Goal: Task Accomplishment & Management: Manage account settings

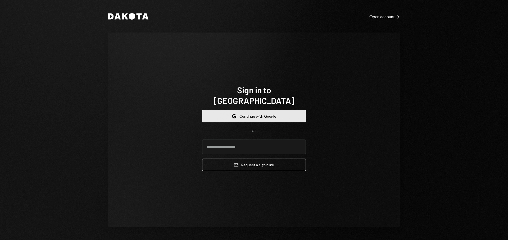
click at [272, 112] on button "Google Continue with Google" at bounding box center [254, 116] width 104 height 12
click at [266, 144] on input "email" at bounding box center [254, 147] width 104 height 15
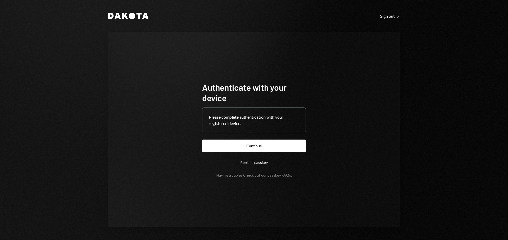
click at [291, 148] on button "Continue" at bounding box center [254, 146] width 104 height 12
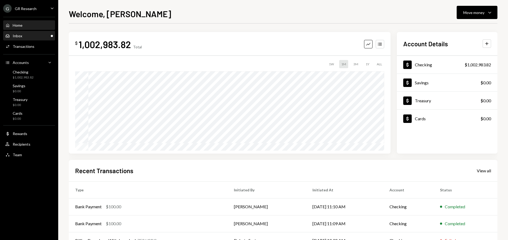
click at [39, 35] on div "Inbox Inbox" at bounding box center [29, 36] width 48 height 5
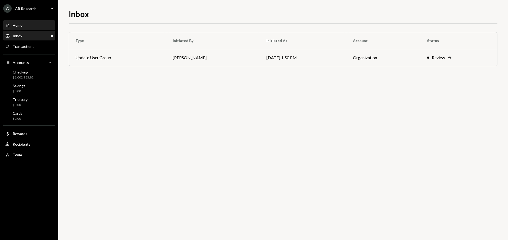
click at [39, 23] on div "Home Home" at bounding box center [29, 25] width 48 height 5
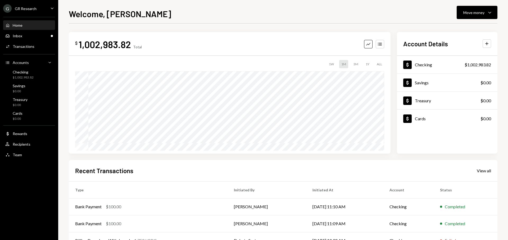
click at [49, 7] on icon "Caret Down" at bounding box center [52, 8] width 6 height 6
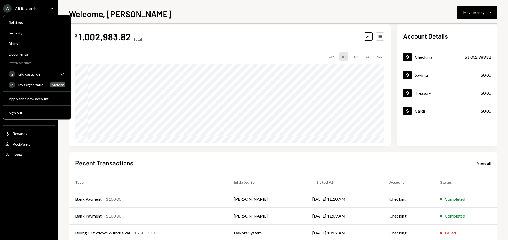
scroll to position [17, 0]
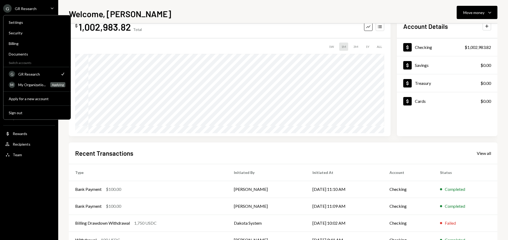
click at [203, 13] on div "Welcome, Matteo Move money Caret Down" at bounding box center [283, 13] width 429 height 12
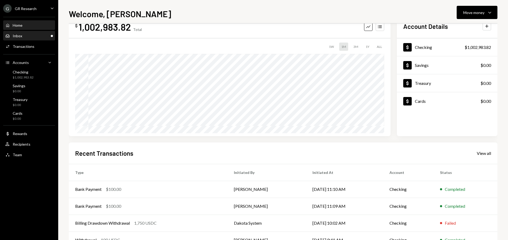
click at [37, 34] on div "Inbox Inbox" at bounding box center [29, 36] width 48 height 5
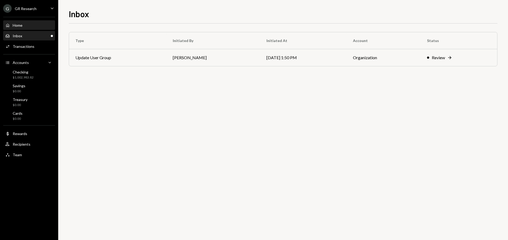
click at [36, 25] on div "Home Home" at bounding box center [29, 25] width 48 height 5
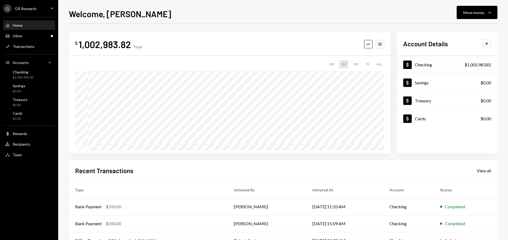
click at [434, 64] on div "Dollar Checking $1,002,983.82" at bounding box center [447, 64] width 101 height 17
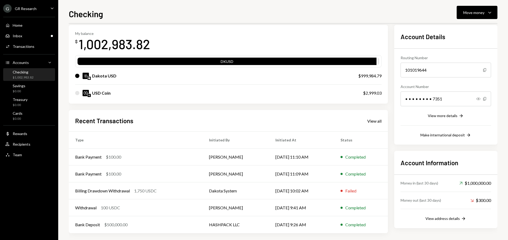
scroll to position [27, 0]
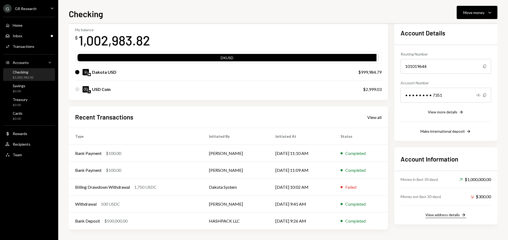
click at [448, 215] on div "View address details" at bounding box center [442, 215] width 34 height 4
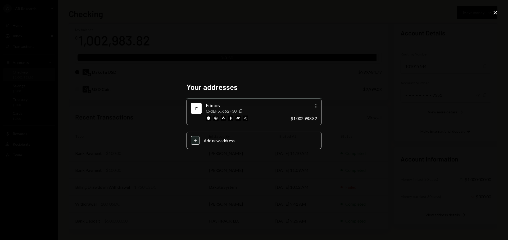
click at [209, 119] on img at bounding box center [208, 118] width 5 height 5
click at [223, 120] on img at bounding box center [223, 118] width 5 height 5
click at [316, 108] on icon "button" at bounding box center [315, 106] width 1 height 4
click at [327, 75] on div "Your addresses E Primary 0xdEF5...662F30 Copy More $1,002,983.82 Plus Add new a…" at bounding box center [254, 120] width 508 height 240
click at [230, 119] on img at bounding box center [230, 118] width 5 height 5
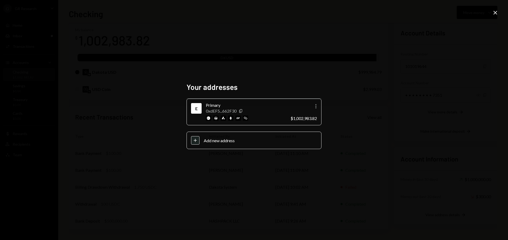
click at [231, 120] on img at bounding box center [230, 118] width 5 height 5
click at [239, 119] on img at bounding box center [237, 118] width 5 height 5
click at [247, 121] on img at bounding box center [245, 118] width 5 height 5
click at [495, 15] on icon "Close" at bounding box center [495, 13] width 6 height 6
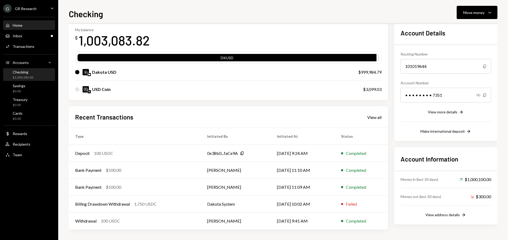
click at [26, 27] on div "Home Home" at bounding box center [29, 25] width 48 height 5
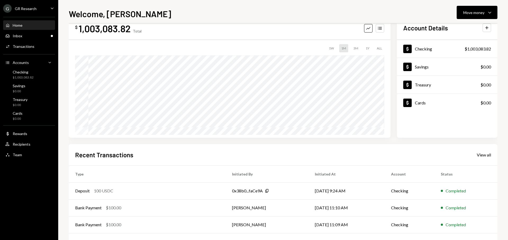
scroll to position [34, 0]
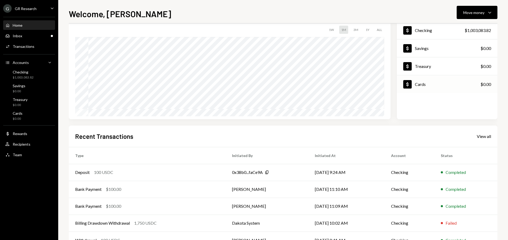
click at [425, 85] on div "Cards" at bounding box center [420, 84] width 11 height 5
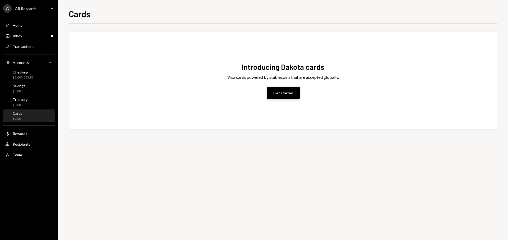
click at [284, 94] on button "Get started" at bounding box center [283, 93] width 33 height 12
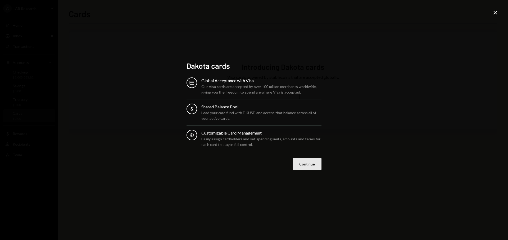
click at [307, 162] on button "Continue" at bounding box center [307, 164] width 29 height 12
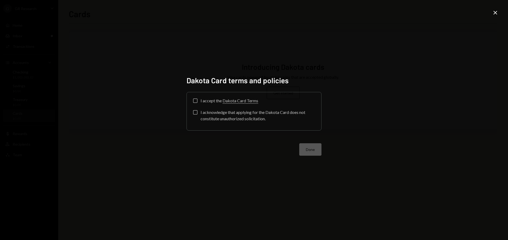
click at [202, 101] on div "I accept the Dakota Card Terms" at bounding box center [230, 101] width 58 height 6
click at [197, 101] on button "I accept the Dakota Card Terms" at bounding box center [195, 101] width 4 height 4
click at [197, 109] on div "Check I accept the Dakota Card Terms I acknowledge that applying for the Dakota…" at bounding box center [254, 111] width 122 height 25
click at [197, 112] on button "I acknowledge that applying for the Dakota Card does not constitute unauthorize…" at bounding box center [195, 112] width 4 height 4
click at [311, 147] on button "Done" at bounding box center [310, 149] width 22 height 12
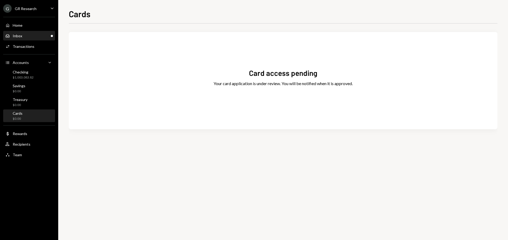
click at [38, 37] on div "Inbox Inbox" at bounding box center [29, 36] width 48 height 5
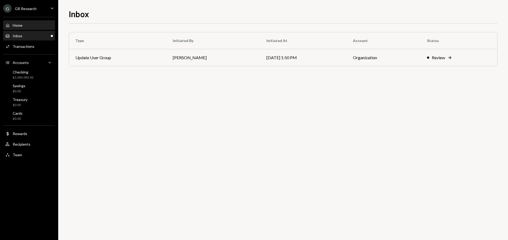
click at [33, 26] on div "Home Home" at bounding box center [29, 25] width 48 height 5
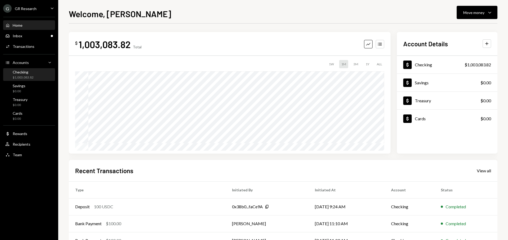
click at [31, 71] on div "Checking" at bounding box center [23, 72] width 21 height 4
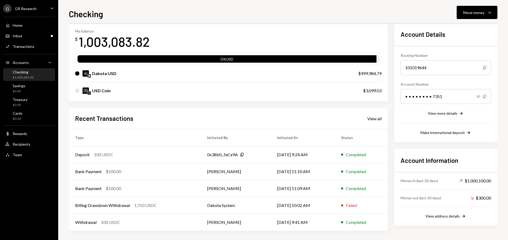
scroll to position [27, 0]
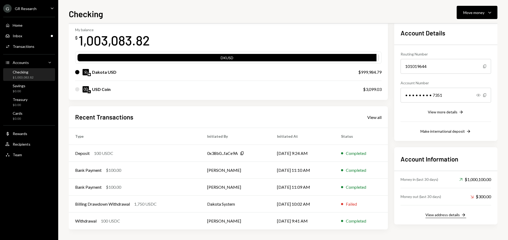
click at [452, 216] on div "View address details" at bounding box center [442, 215] width 34 height 4
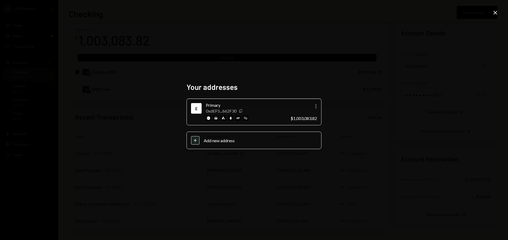
click at [242, 111] on icon "Copy" at bounding box center [241, 111] width 4 height 4
click at [497, 15] on icon "Close" at bounding box center [495, 13] width 6 height 6
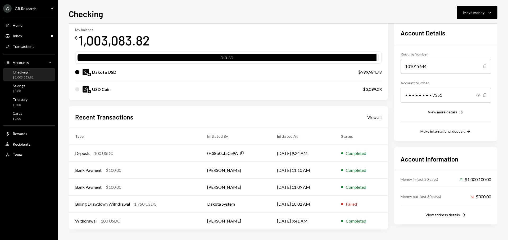
click at [129, 89] on div "USD Coin" at bounding box center [213, 89] width 277 height 6
click at [76, 90] on div at bounding box center [77, 89] width 4 height 4
click at [23, 90] on div "$0.00" at bounding box center [19, 91] width 13 height 4
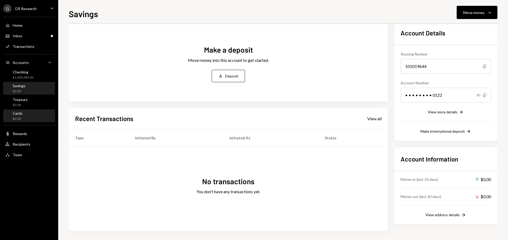
click at [27, 113] on div "Cards $0.00" at bounding box center [29, 116] width 48 height 10
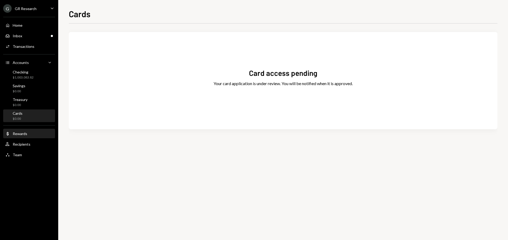
click at [24, 136] on div "Dollar Rewards" at bounding box center [29, 133] width 48 height 9
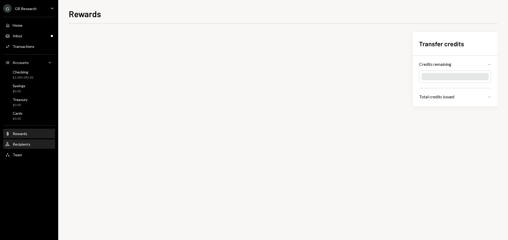
click at [23, 143] on div "Recipients" at bounding box center [22, 144] width 18 height 4
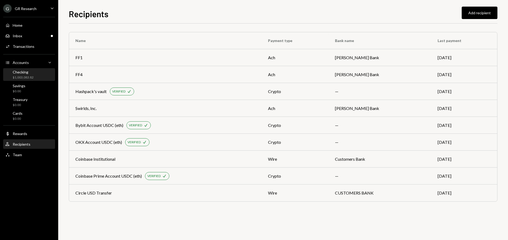
click at [29, 75] on div "$1,003,083.82" at bounding box center [23, 77] width 21 height 4
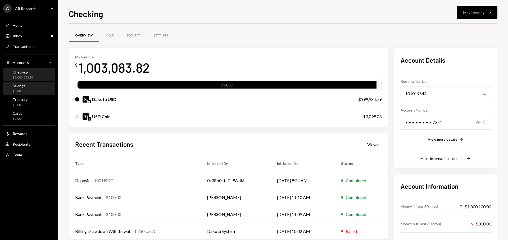
click at [33, 89] on div "Savings $0.00" at bounding box center [29, 89] width 48 height 10
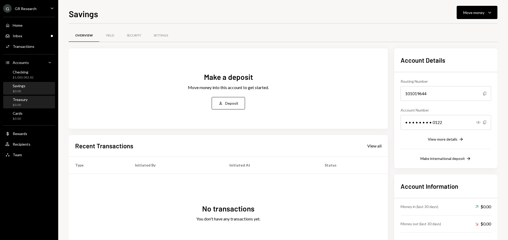
click at [30, 99] on div "Treasury $0.00" at bounding box center [29, 102] width 48 height 10
click at [30, 76] on div "$1,003,083.82" at bounding box center [23, 77] width 21 height 4
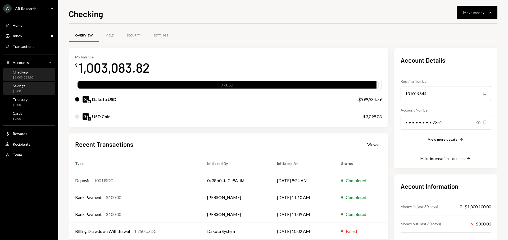
click at [30, 85] on div "Savings $0.00" at bounding box center [29, 89] width 48 height 10
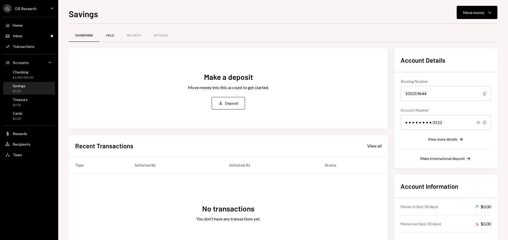
click at [114, 38] on div "Yield" at bounding box center [109, 35] width 21 height 13
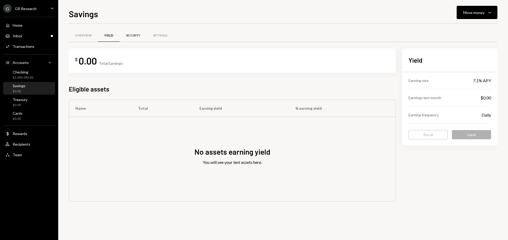
click at [139, 36] on div "Security" at bounding box center [133, 35] width 14 height 4
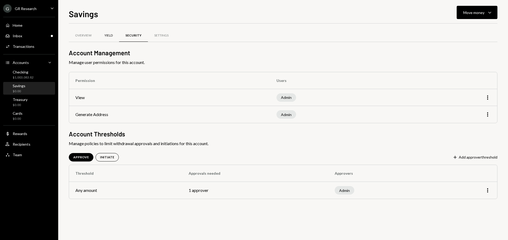
click at [106, 37] on div "Yield" at bounding box center [108, 35] width 8 height 4
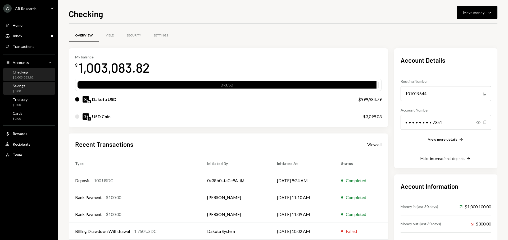
click at [21, 87] on div "Savings" at bounding box center [19, 86] width 13 height 4
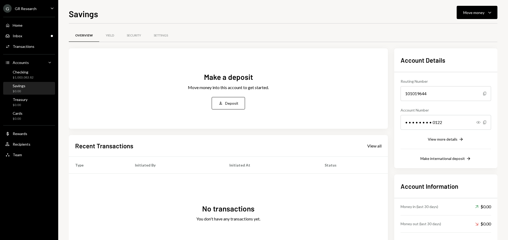
click at [31, 30] on div "Home Home Inbox Inbox Activities Transactions Accounts Accounts Caret Down Chec…" at bounding box center [29, 87] width 58 height 147
click at [30, 27] on div "Home Home" at bounding box center [29, 25] width 48 height 5
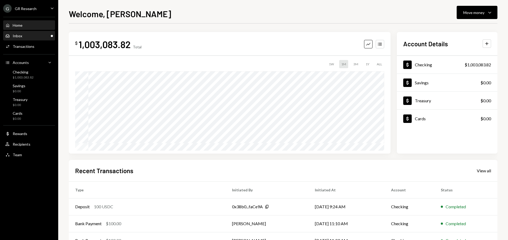
click at [33, 36] on div "Inbox Inbox" at bounding box center [29, 36] width 48 height 5
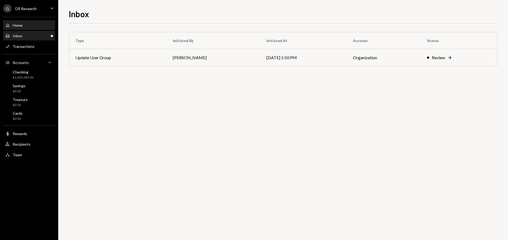
click at [10, 27] on div "Home Home" at bounding box center [13, 25] width 17 height 5
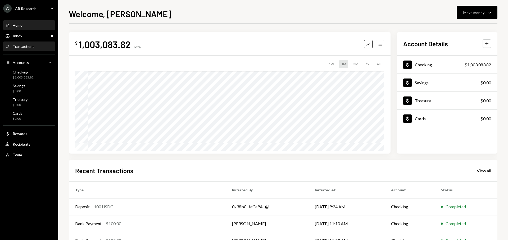
click at [17, 44] on div "Transactions" at bounding box center [24, 46] width 22 height 4
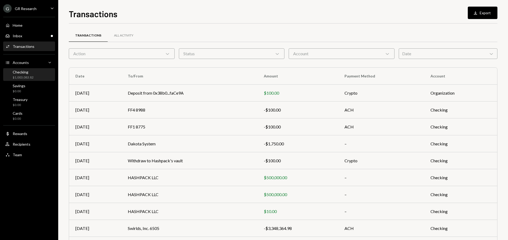
click at [19, 74] on div "Checking" at bounding box center [23, 72] width 21 height 4
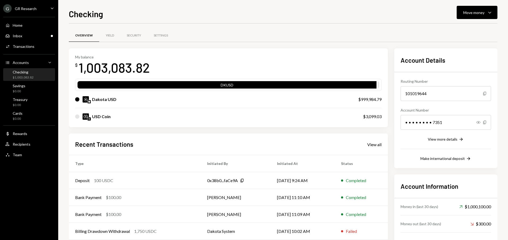
click at [113, 118] on div "USD Coin" at bounding box center [213, 116] width 277 height 6
click at [77, 116] on div at bounding box center [77, 117] width 4 height 4
click at [79, 118] on div "USD Coin" at bounding box center [213, 116] width 277 height 6
click at [100, 117] on div "USD Coin" at bounding box center [101, 116] width 19 height 6
click at [360, 116] on div "USD Coin $3,099.03" at bounding box center [228, 116] width 306 height 17
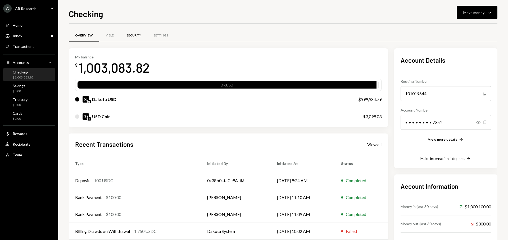
click at [132, 36] on div "Security" at bounding box center [134, 35] width 14 height 4
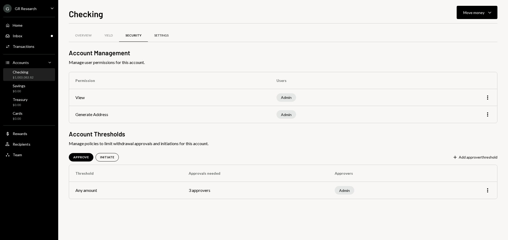
click at [168, 36] on div "Settings" at bounding box center [161, 35] width 14 height 4
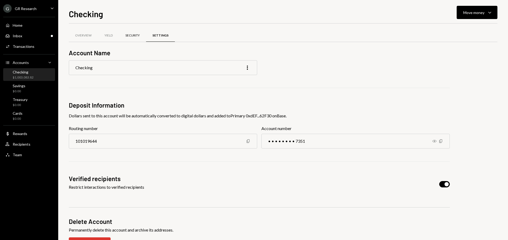
click at [140, 36] on div "Security" at bounding box center [132, 35] width 14 height 4
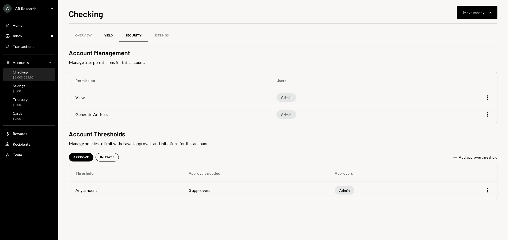
click at [112, 36] on div "Yield" at bounding box center [108, 35] width 8 height 4
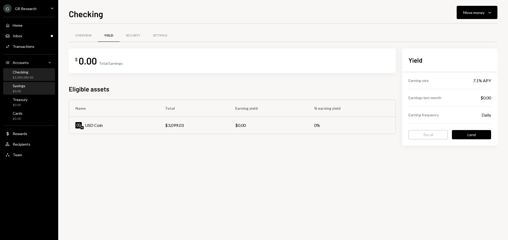
click at [29, 86] on div "Savings $0.00" at bounding box center [29, 89] width 48 height 10
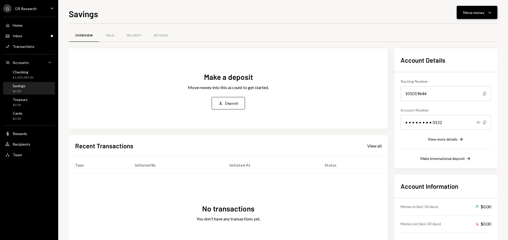
click at [480, 15] on div "Move money" at bounding box center [473, 13] width 21 height 6
click at [427, 183] on h2 "Account Information" at bounding box center [445, 186] width 90 height 9
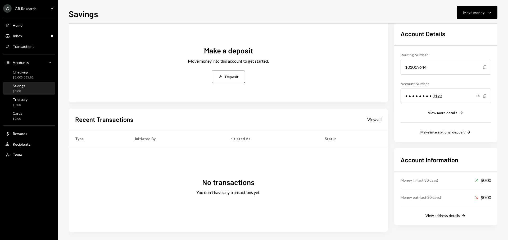
scroll to position [29, 0]
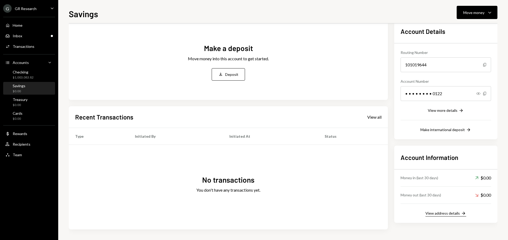
click at [443, 215] on div "View address details" at bounding box center [442, 213] width 34 height 4
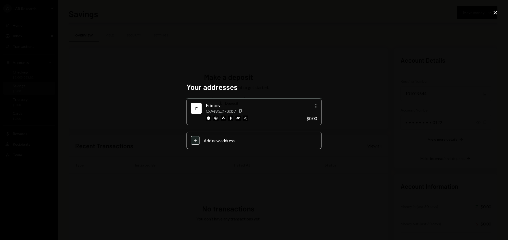
scroll to position [29, 0]
click at [495, 13] on icon at bounding box center [495, 13] width 4 height 4
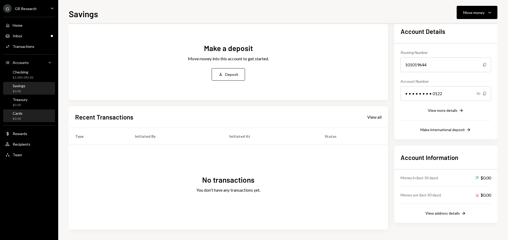
click at [23, 117] on div "Cards $0.00" at bounding box center [29, 116] width 48 height 10
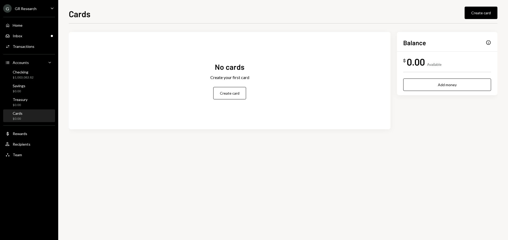
click at [320, 59] on div "No cards Create your first card Create card" at bounding box center [230, 80] width 322 height 85
click at [218, 96] on button "Create card" at bounding box center [229, 93] width 33 height 12
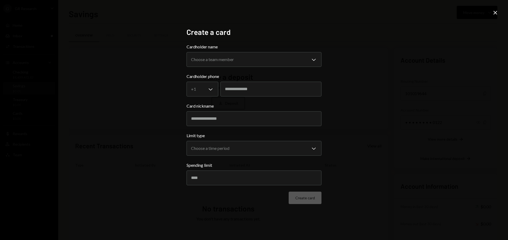
click at [494, 17] on div "**********" at bounding box center [254, 120] width 508 height 240
click at [495, 15] on icon "Close" at bounding box center [495, 13] width 6 height 6
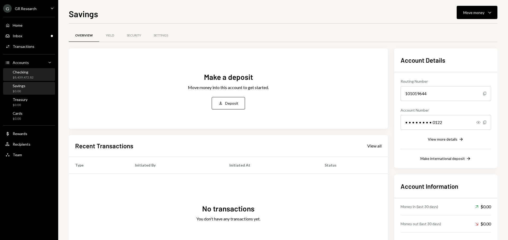
click at [38, 71] on div "Checking $8,439,472.82" at bounding box center [29, 75] width 48 height 10
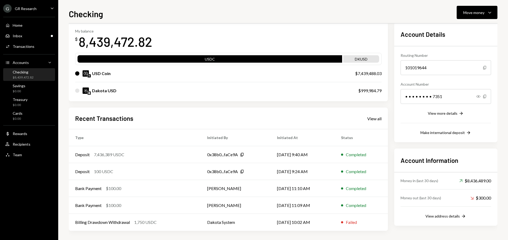
scroll to position [27, 0]
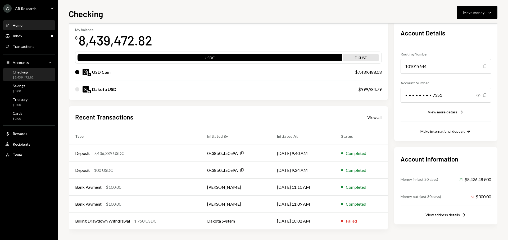
click at [22, 26] on div "Home Home" at bounding box center [29, 25] width 48 height 5
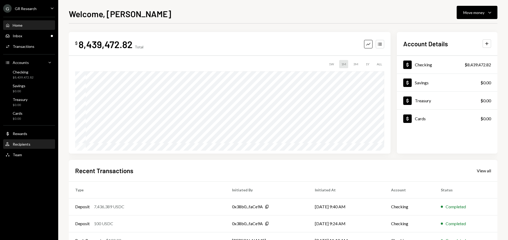
click at [34, 144] on div "User Recipients" at bounding box center [29, 144] width 48 height 5
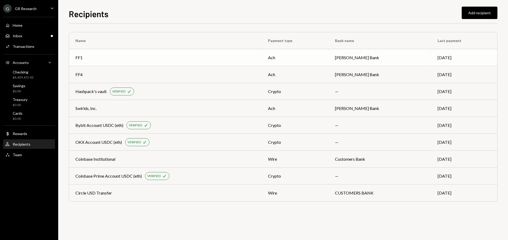
click at [252, 58] on div "FF1" at bounding box center [165, 57] width 180 height 6
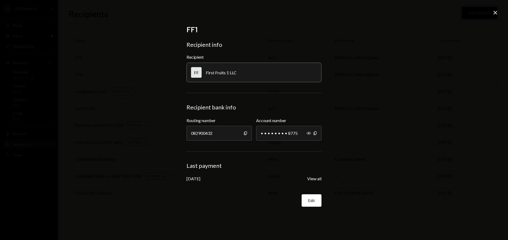
click at [494, 16] on div "Close" at bounding box center [495, 13] width 6 height 7
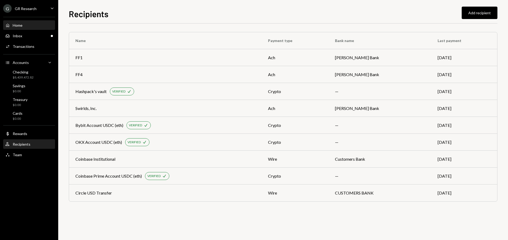
click at [27, 28] on div "Home Home" at bounding box center [29, 25] width 48 height 9
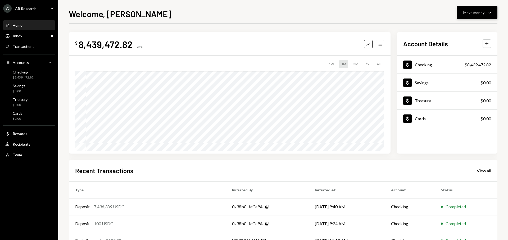
click at [484, 15] on div "Move money Caret Down" at bounding box center [477, 12] width 28 height 6
click at [466, 29] on div "Send" at bounding box center [472, 29] width 39 height 6
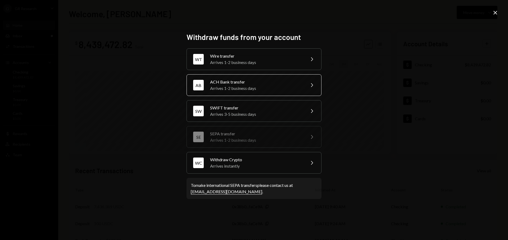
click at [275, 84] on div "ACH Bank transfer" at bounding box center [256, 82] width 92 height 6
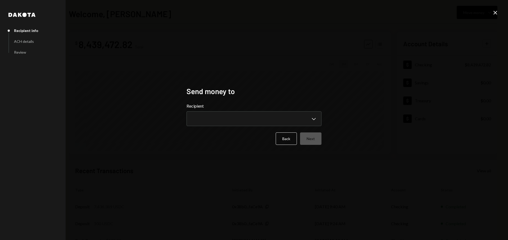
click at [239, 126] on form "**********" at bounding box center [253, 124] width 135 height 42
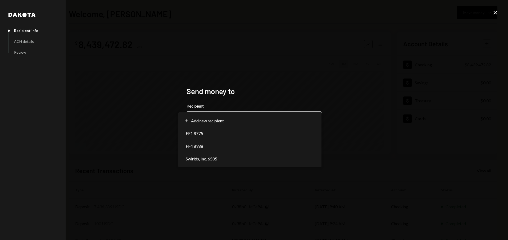
click at [239, 124] on body "**********" at bounding box center [254, 120] width 508 height 240
select select "**********"
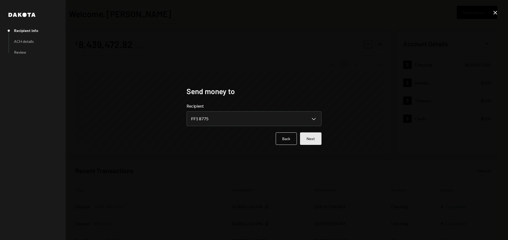
click at [316, 140] on button "Next" at bounding box center [310, 139] width 21 height 12
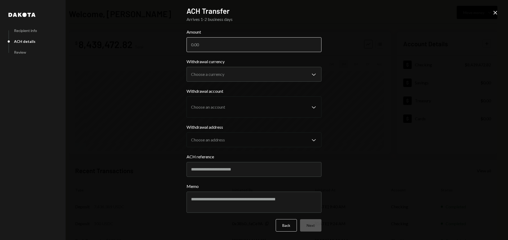
click at [220, 47] on input "Amount" at bounding box center [253, 44] width 135 height 15
paste input "1842780"
type input "1842780"
click at [397, 63] on div "**********" at bounding box center [254, 120] width 508 height 240
click at [241, 80] on body "G GR Research Caret Down Home Home Inbox Inbox Activities Transactions Accounts…" at bounding box center [254, 120] width 508 height 240
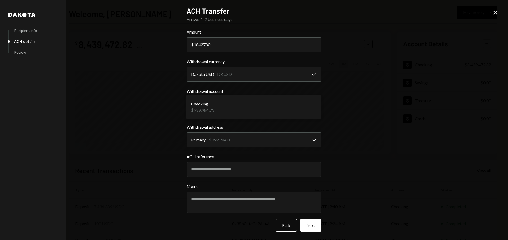
click at [237, 109] on body "G GR Research Caret Down Home Home Inbox Inbox Activities Transactions Accounts…" at bounding box center [254, 120] width 508 height 240
click at [316, 107] on body "G GR Research Caret Down Home Home Inbox Inbox Activities Transactions Accounts…" at bounding box center [254, 120] width 508 height 240
click at [365, 98] on div "**********" at bounding box center [254, 120] width 508 height 240
click at [246, 45] on input "1842780" at bounding box center [253, 44] width 135 height 15
click at [307, 82] on form "**********" at bounding box center [253, 130] width 135 height 203
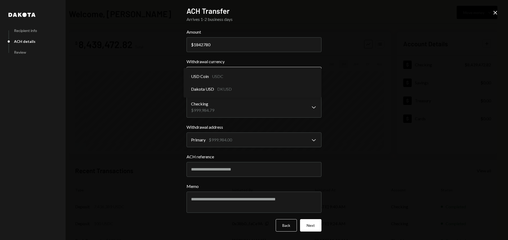
click at [298, 75] on body "G GR Research Caret Down Home Home Inbox Inbox Activities Transactions Accounts…" at bounding box center [254, 120] width 508 height 240
select select "****"
click at [498, 13] on icon "Close" at bounding box center [495, 13] width 6 height 6
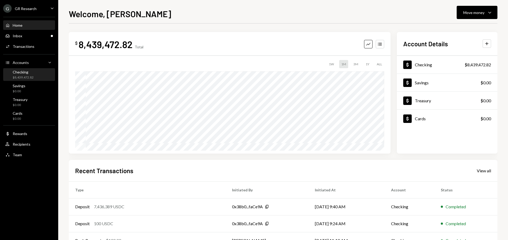
click at [27, 74] on div "Checking $8,439,472.82" at bounding box center [23, 75] width 21 height 10
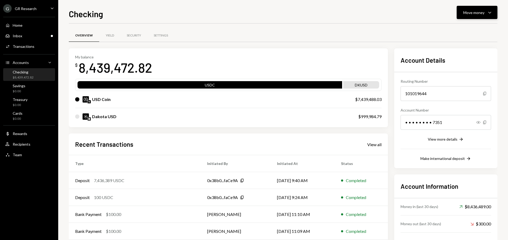
click at [479, 17] on button "Move money Caret Down" at bounding box center [477, 12] width 41 height 13
click at [473, 38] on div "Transfer" at bounding box center [472, 41] width 39 height 6
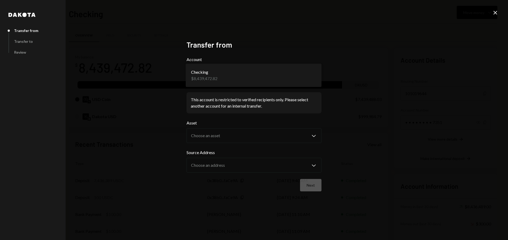
click at [257, 80] on body "G GR Research Caret Down Home Home Inbox Inbox Activities Transactions Accounts…" at bounding box center [254, 120] width 508 height 240
drag, startPoint x: 294, startPoint y: 76, endPoint x: 298, endPoint y: 78, distance: 4.0
click at [318, 76] on body "G GR Research Caret Down Home Home Inbox Inbox Activities Transactions Accounts…" at bounding box center [254, 120] width 508 height 240
click at [390, 93] on div "**********" at bounding box center [254, 120] width 508 height 240
click at [304, 77] on body "G GR Research Caret Down Home Home Inbox Inbox Activities Transactions Accounts…" at bounding box center [254, 120] width 508 height 240
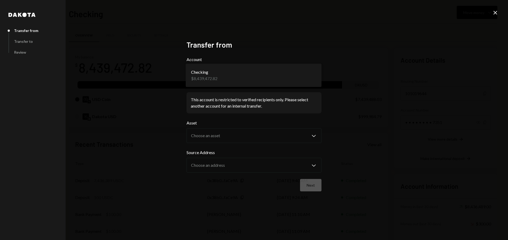
click at [495, 16] on div "Close" at bounding box center [495, 13] width 6 height 7
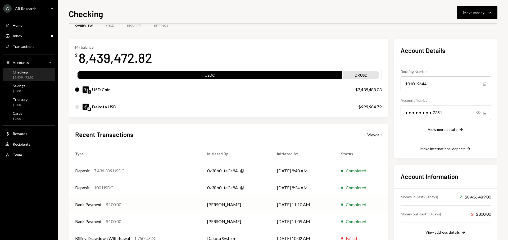
scroll to position [11, 0]
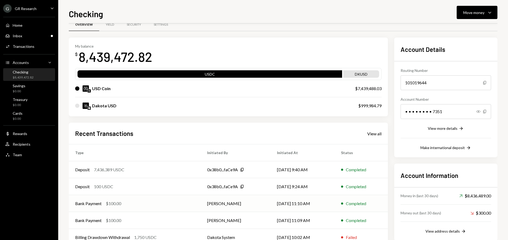
click at [190, 208] on td "Bank Payment $100.00" at bounding box center [135, 203] width 132 height 17
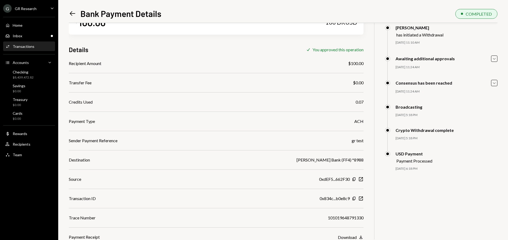
scroll to position [24, 0]
click at [353, 238] on div "Download" at bounding box center [347, 237] width 19 height 5
click at [28, 26] on div "Home Home" at bounding box center [29, 25] width 48 height 5
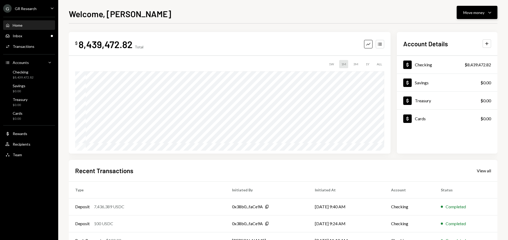
click at [475, 15] on div "Move money" at bounding box center [473, 13] width 21 height 6
click at [461, 26] on div "Send" at bounding box center [472, 29] width 39 height 6
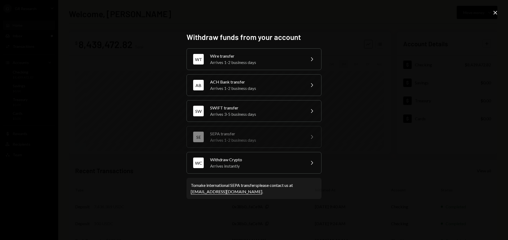
click at [494, 13] on icon at bounding box center [495, 13] width 4 height 4
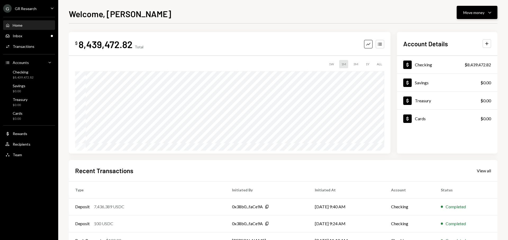
click at [485, 11] on div "Move money Caret Down" at bounding box center [477, 12] width 28 height 6
click at [464, 70] on div "Swap stablecoins" at bounding box center [472, 69] width 39 height 6
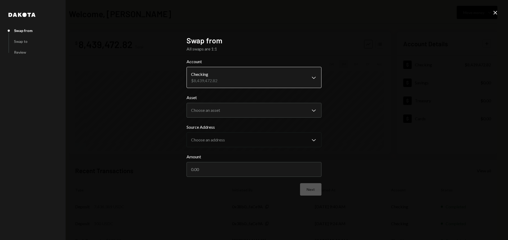
click at [254, 75] on body "G GR Research Caret Down Home Home Inbox Inbox Activities Transactions Accounts…" at bounding box center [254, 120] width 508 height 240
click at [295, 113] on body "G GR Research Caret Down Home Home Inbox Inbox Activities Transactions Accounts…" at bounding box center [254, 120] width 508 height 240
click at [403, 92] on div "**********" at bounding box center [254, 120] width 508 height 240
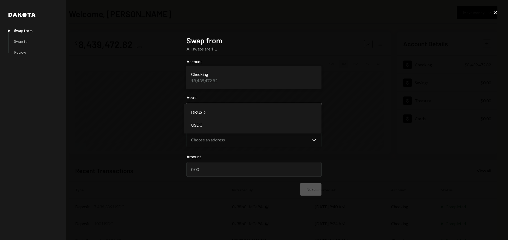
click at [292, 108] on body "G GR Research Caret Down Home Home Inbox Inbox Activities Transactions Accounts…" at bounding box center [254, 120] width 508 height 240
select select "****"
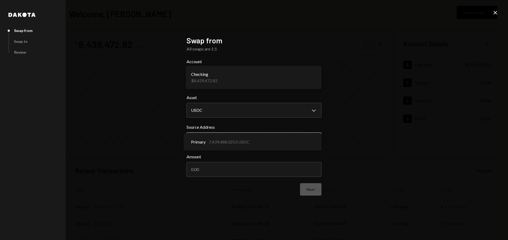
click at [291, 140] on body "G GR Research Caret Down Home Home Inbox Inbox Activities Transactions Accounts…" at bounding box center [254, 120] width 508 height 240
click at [238, 115] on body "G GR Research Caret Down Home Home Inbox Inbox Activities Transactions Accounts…" at bounding box center [254, 120] width 508 height 240
click at [412, 87] on div "**********" at bounding box center [254, 120] width 508 height 240
click at [257, 141] on body "G GR Research Caret Down Home Home Inbox Inbox Activities Transactions Accounts…" at bounding box center [254, 120] width 508 height 240
click at [264, 175] on input "Amount" at bounding box center [253, 169] width 135 height 15
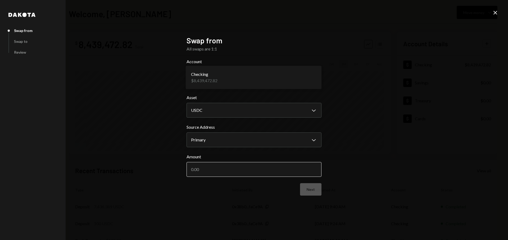
click at [224, 170] on input "Amount" at bounding box center [253, 169] width 135 height 15
type input "150"
click at [312, 191] on button "Next" at bounding box center [310, 189] width 21 height 12
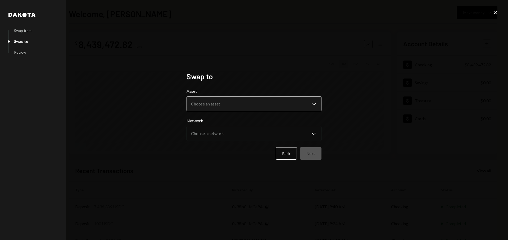
click at [254, 101] on body "**********" at bounding box center [254, 120] width 508 height 240
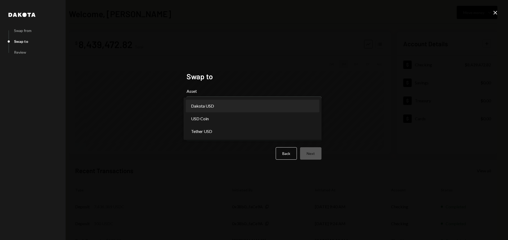
select select "*****"
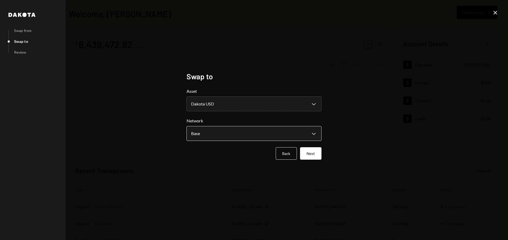
click at [241, 134] on body "**********" at bounding box center [254, 120] width 508 height 240
click at [380, 140] on div "**********" at bounding box center [254, 120] width 508 height 240
click at [319, 154] on button "Next" at bounding box center [310, 153] width 21 height 12
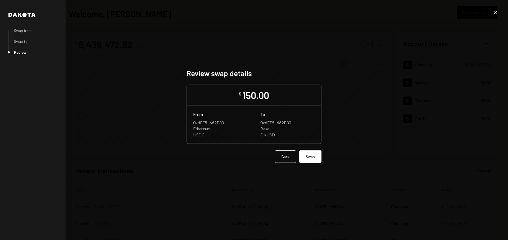
click at [346, 152] on div "[PERSON_NAME] from Swap to Review Review swap details $ 150.00 From 0xdEF5...66…" at bounding box center [254, 120] width 508 height 240
click at [496, 15] on icon "Close" at bounding box center [495, 13] width 6 height 6
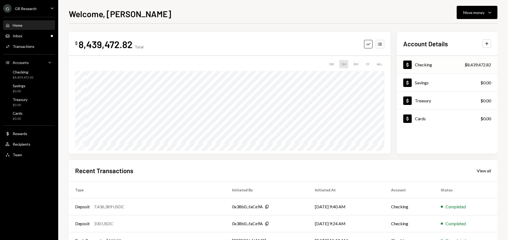
click at [441, 68] on div "Dollar Checking $8,439,472.82" at bounding box center [447, 64] width 101 height 17
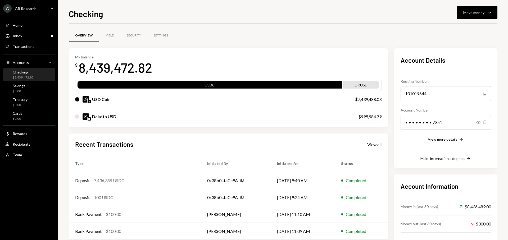
click at [360, 125] on div "Dakota USD $999,984.79" at bounding box center [228, 116] width 306 height 17
click at [358, 118] on div "$999,984.79" at bounding box center [369, 116] width 23 height 6
click at [469, 9] on div "Move money Caret Down" at bounding box center [477, 12] width 28 height 6
click at [458, 25] on div "Withdraw Send" at bounding box center [468, 28] width 53 height 12
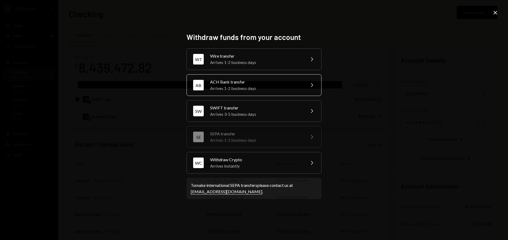
click at [248, 80] on div "ACH Bank transfer" at bounding box center [256, 82] width 92 height 6
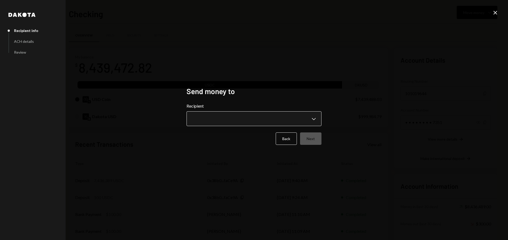
click at [242, 118] on body "G GR Research Caret Down Home Home Inbox Inbox Activities Transactions Accounts…" at bounding box center [254, 120] width 508 height 240
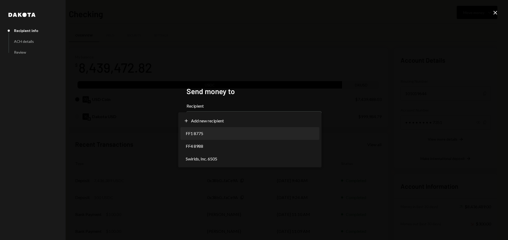
select select "**********"
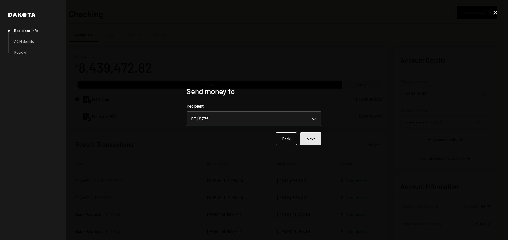
click at [318, 136] on button "Next" at bounding box center [310, 139] width 21 height 12
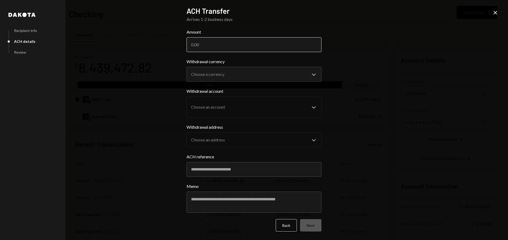
click at [236, 43] on input "Amount" at bounding box center [253, 44] width 135 height 15
paste input "1842780"
type input "1842780"
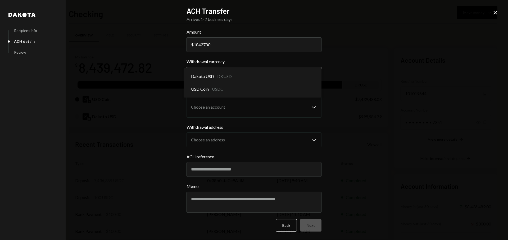
click at [239, 70] on body "G GR Research Caret Down Home Home Inbox Inbox Activities Transactions Accounts…" at bounding box center [254, 120] width 508 height 240
select select "*****"
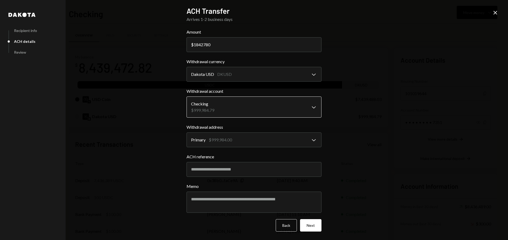
click at [240, 106] on body "G GR Research Caret Down Home Home Inbox Inbox Activities Transactions Accounts…" at bounding box center [254, 120] width 508 height 240
click at [496, 13] on icon at bounding box center [495, 13] width 4 height 4
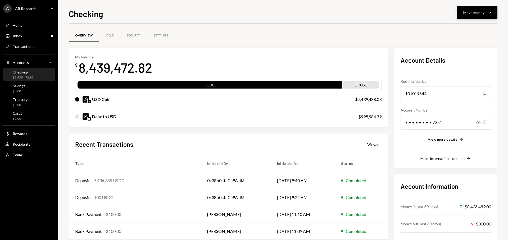
click at [492, 14] on icon "Caret Down" at bounding box center [489, 12] width 6 height 6
click at [466, 69] on div "Swap stablecoins" at bounding box center [472, 69] width 39 height 6
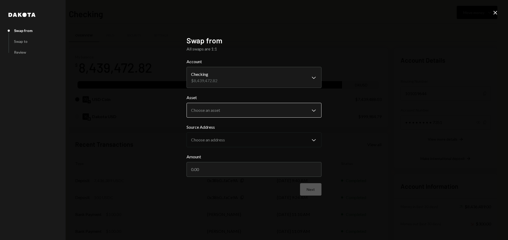
click at [224, 108] on body "G GR Research Caret Down Home Home Inbox Inbox Activities Transactions Accounts…" at bounding box center [254, 120] width 508 height 240
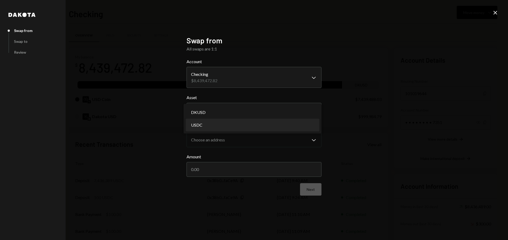
select select "****"
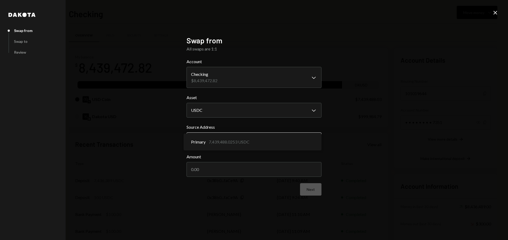
click at [225, 139] on body "G GR Research Caret Down Home Home Inbox Inbox Activities Transactions Accounts…" at bounding box center [254, 120] width 508 height 240
click at [345, 130] on div "**********" at bounding box center [254, 120] width 508 height 240
click at [242, 171] on input "Amount" at bounding box center [253, 169] width 135 height 15
type input "150"
click at [314, 192] on button "Next" at bounding box center [310, 189] width 21 height 12
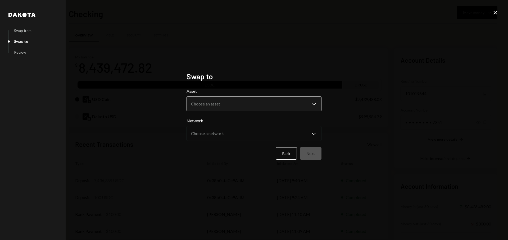
click at [231, 97] on button "Choose an asset Chevron Down" at bounding box center [253, 104] width 135 height 15
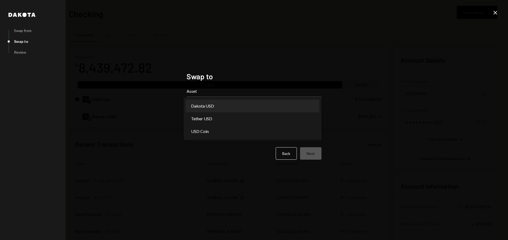
select select "*****"
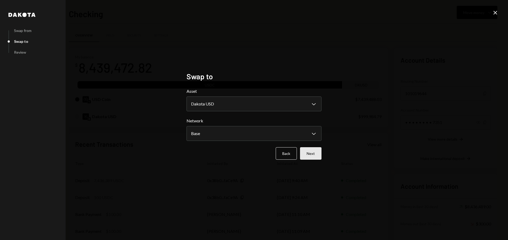
click at [316, 155] on button "Next" at bounding box center [310, 153] width 21 height 12
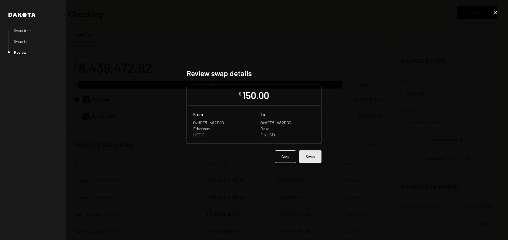
click at [315, 157] on button "Swap" at bounding box center [310, 157] width 22 height 12
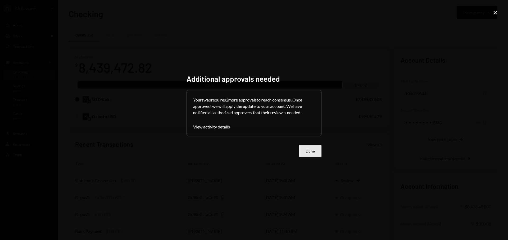
click at [312, 151] on button "Done" at bounding box center [310, 151] width 22 height 12
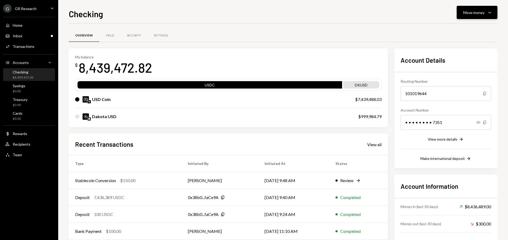
click at [475, 14] on div "Move money" at bounding box center [473, 13] width 21 height 6
click at [465, 68] on div "Swap stablecoins" at bounding box center [472, 69] width 39 height 6
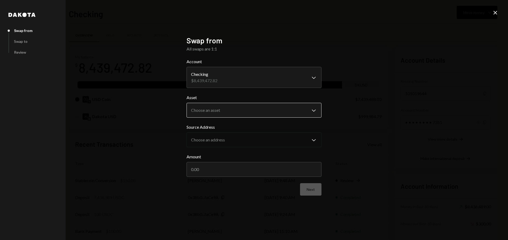
click at [225, 108] on body "G GR Research Caret Down Home Home Inbox Inbox Activities Transactions Accounts…" at bounding box center [254, 120] width 508 height 240
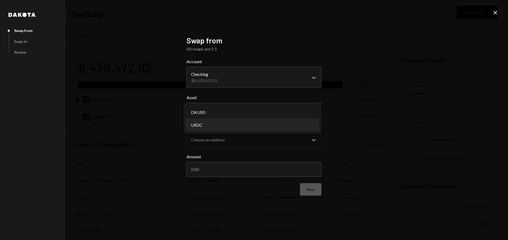
select select "****"
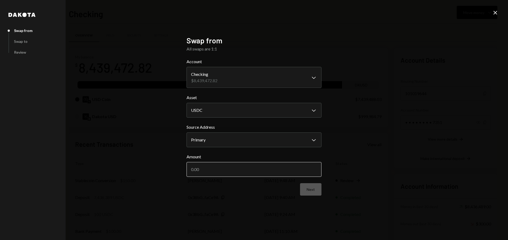
click at [221, 174] on input "Amount" at bounding box center [253, 169] width 135 height 15
click at [318, 186] on button "Next" at bounding box center [310, 189] width 21 height 12
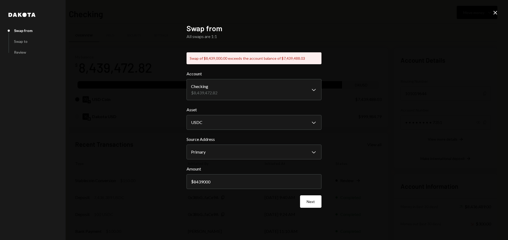
click at [281, 58] on div "Swap of $8,439,000.00 exceeds the account balance of $7,439,488.03" at bounding box center [253, 58] width 135 height 12
copy div "7,439,488.03"
click at [371, 119] on div "**********" at bounding box center [254, 120] width 508 height 240
click at [236, 185] on input "8439000" at bounding box center [253, 181] width 135 height 15
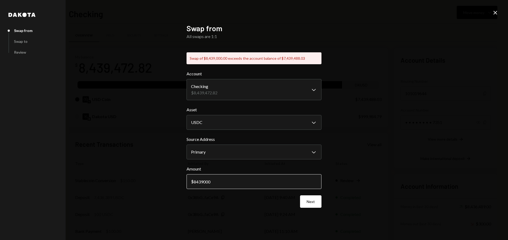
click at [235, 185] on input "8439000" at bounding box center [253, 181] width 135 height 15
paste input "7439488.03"
drag, startPoint x: 204, startPoint y: 183, endPoint x: 222, endPoint y: 184, distance: 18.6
click at [222, 184] on input "7439488.03" at bounding box center [253, 181] width 135 height 15
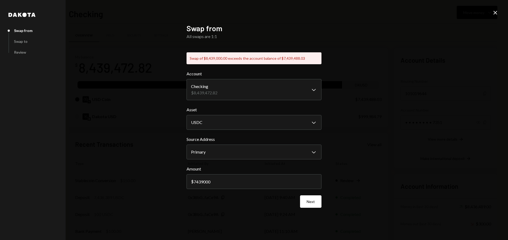
type input "7439000"
click at [311, 203] on button "Next" at bounding box center [310, 201] width 21 height 12
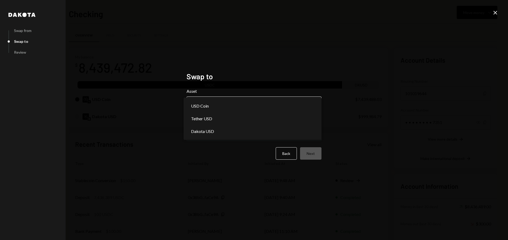
click at [252, 105] on body "G GR Research Caret Down Home Home Inbox Inbox Activities Transactions Accounts…" at bounding box center [254, 120] width 508 height 240
select select "*****"
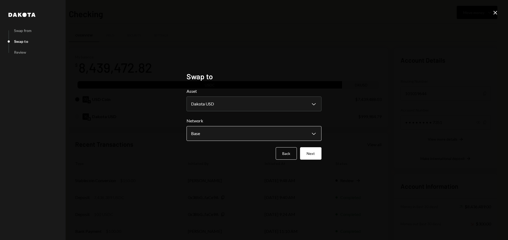
click at [244, 133] on body "G GR Research Caret Down Home Home Inbox Inbox Activities Transactions Accounts…" at bounding box center [254, 120] width 508 height 240
click at [379, 130] on div "**********" at bounding box center [254, 120] width 508 height 240
click at [316, 153] on button "Next" at bounding box center [310, 153] width 21 height 12
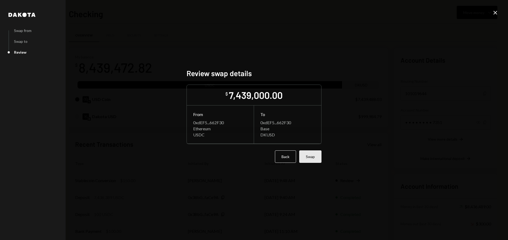
click at [317, 157] on button "Swap" at bounding box center [310, 157] width 22 height 12
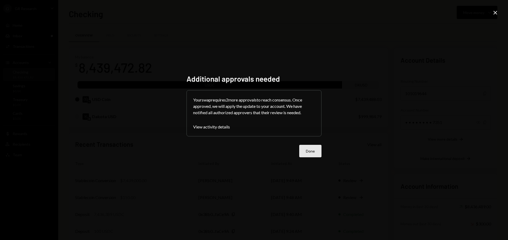
click at [304, 152] on button "Done" at bounding box center [310, 151] width 22 height 12
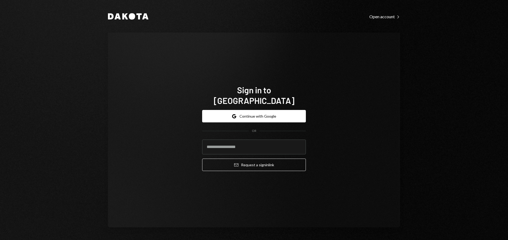
type input "**********"
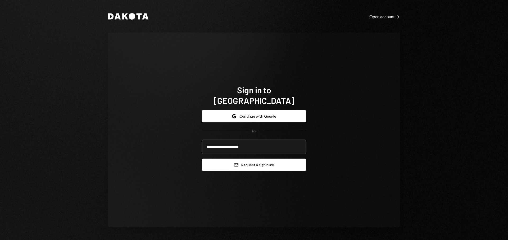
click at [274, 160] on button "Email Request a sign in link" at bounding box center [254, 165] width 104 height 12
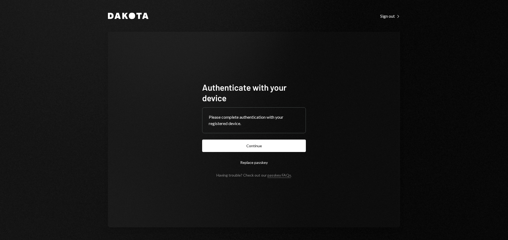
click at [281, 143] on button "Continue" at bounding box center [254, 146] width 104 height 12
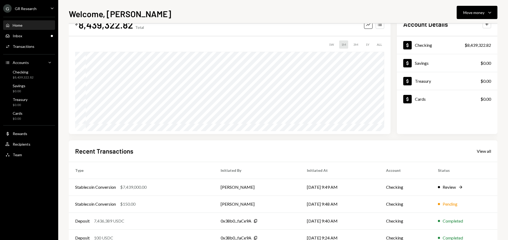
scroll to position [26, 0]
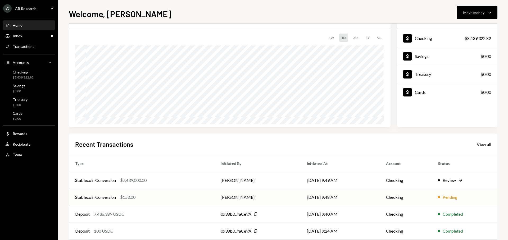
click at [396, 196] on td "Checking" at bounding box center [406, 197] width 52 height 17
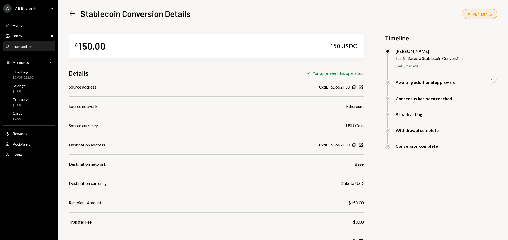
click at [496, 83] on icon "Caret Down" at bounding box center [494, 82] width 6 height 6
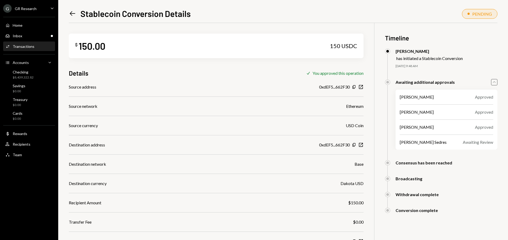
click at [492, 82] on icon "Caret Up" at bounding box center [494, 82] width 6 height 6
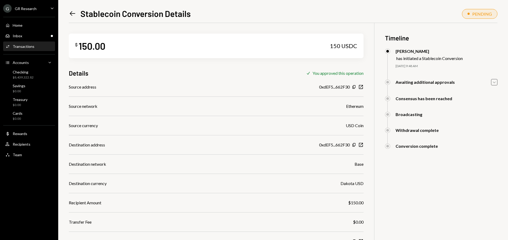
click at [424, 149] on div "Conversion complete [PERSON_NAME] Approved [PERSON_NAME] Approved [PERSON_NAME]…" at bounding box center [441, 152] width 112 height 16
click at [424, 148] on div "Conversion complete" at bounding box center [416, 146] width 42 height 5
click at [25, 74] on div "Checking" at bounding box center [23, 72] width 21 height 4
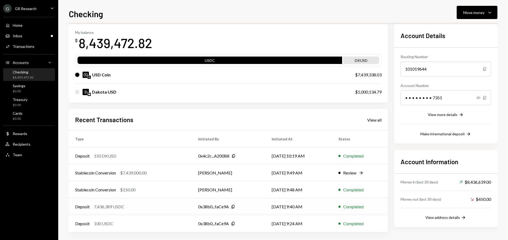
scroll to position [27, 0]
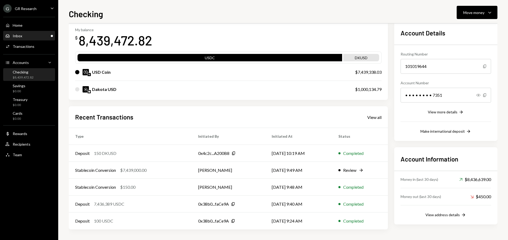
click at [25, 37] on div "Inbox Inbox" at bounding box center [29, 36] width 48 height 5
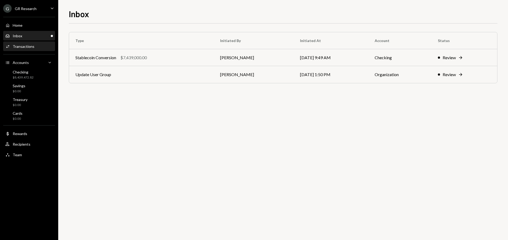
click at [27, 47] on div "Transactions" at bounding box center [24, 46] width 22 height 4
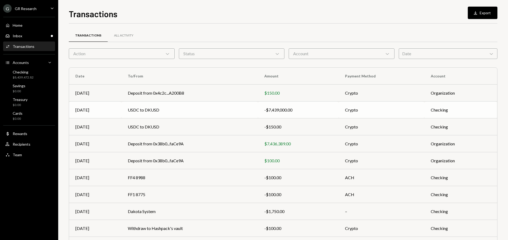
click at [258, 109] on td "USDC to DKUSD" at bounding box center [189, 110] width 136 height 17
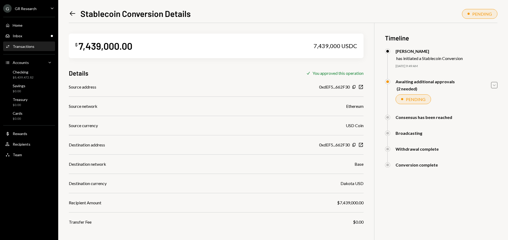
click at [494, 86] on icon "Caret Down" at bounding box center [494, 85] width 6 height 6
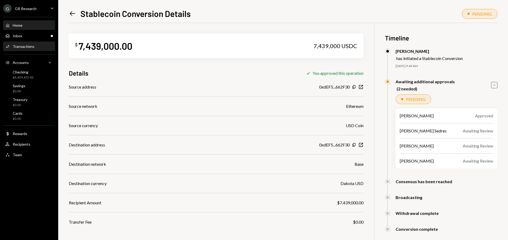
click at [26, 25] on div "Home Home" at bounding box center [29, 25] width 48 height 5
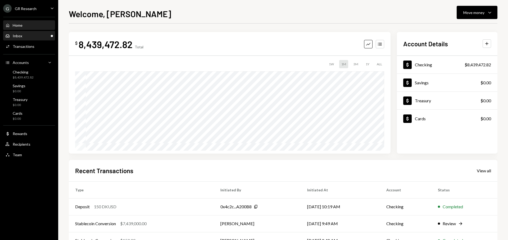
click at [20, 39] on div "Inbox Inbox" at bounding box center [29, 35] width 48 height 9
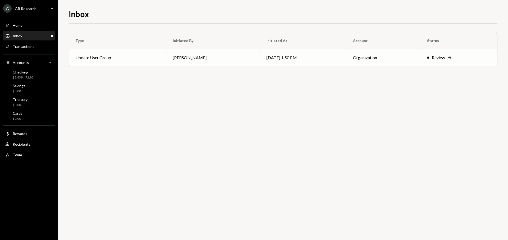
click at [427, 58] on div "Review Right Arrow" at bounding box center [459, 57] width 64 height 6
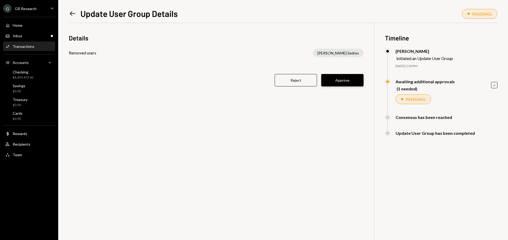
click at [353, 77] on button "Approve" at bounding box center [342, 80] width 42 height 12
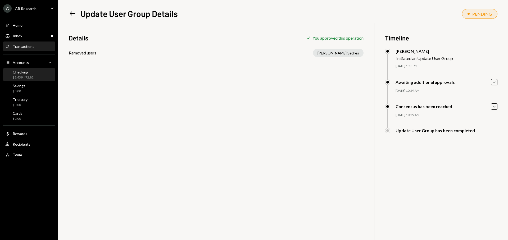
click at [31, 76] on div "$8,439,472.82" at bounding box center [23, 77] width 21 height 4
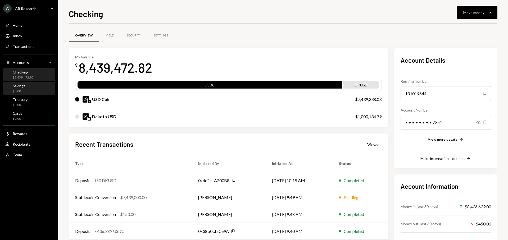
click at [28, 87] on div "Savings $0.00" at bounding box center [29, 89] width 48 height 10
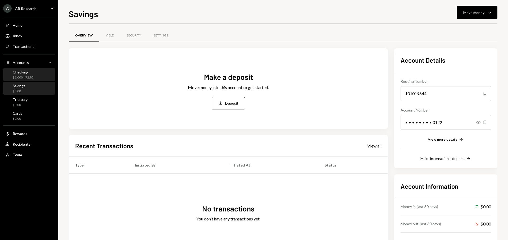
click at [26, 77] on div "$1,000,472.82" at bounding box center [23, 77] width 21 height 4
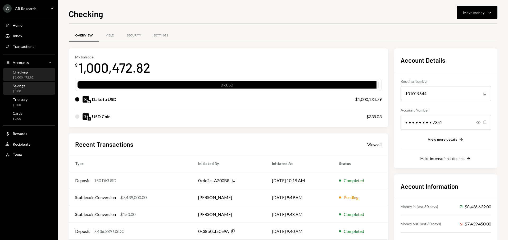
click at [22, 91] on div "$0.00" at bounding box center [19, 91] width 13 height 4
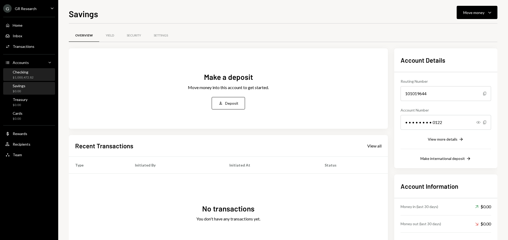
click at [26, 78] on div "$1,000,472.82" at bounding box center [23, 77] width 21 height 4
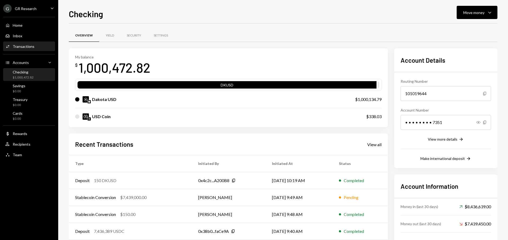
click at [39, 44] on div "Activities Transactions" at bounding box center [29, 46] width 48 height 5
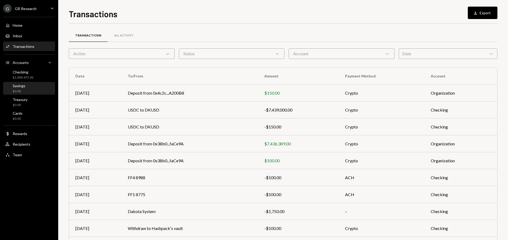
click at [38, 90] on div "Savings $0.00" at bounding box center [29, 89] width 48 height 10
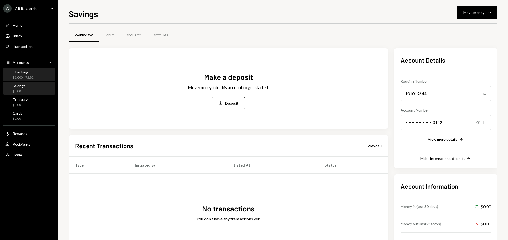
click at [38, 78] on div "Checking $1,000,472.82" at bounding box center [29, 75] width 48 height 10
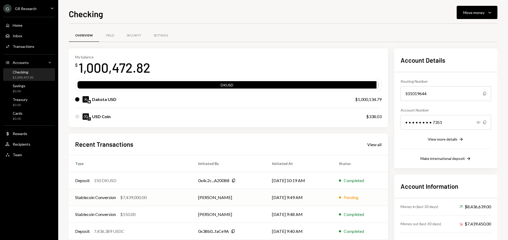
click at [346, 197] on div "Pending" at bounding box center [351, 197] width 15 height 6
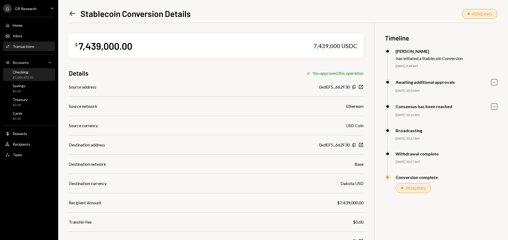
click at [28, 74] on div "Checking" at bounding box center [23, 72] width 21 height 4
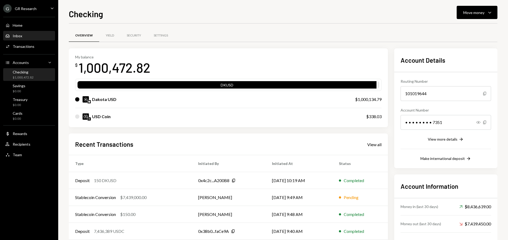
click at [35, 39] on div "Inbox Inbox" at bounding box center [29, 35] width 48 height 9
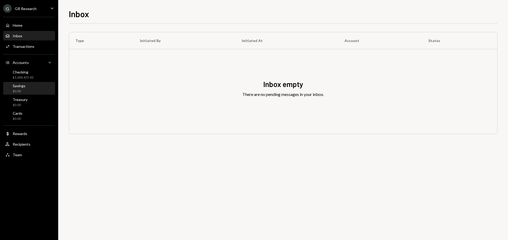
click at [39, 84] on div "Savings $0.00" at bounding box center [29, 89] width 48 height 10
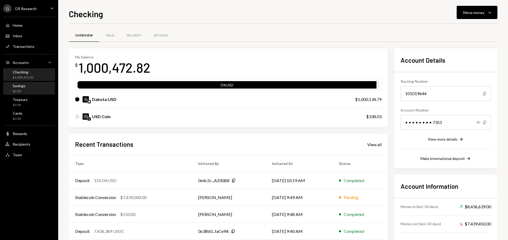
click at [28, 88] on div "Savings $0.00" at bounding box center [29, 89] width 48 height 10
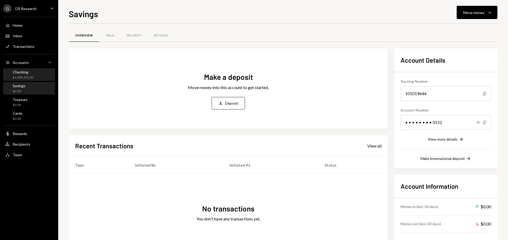
click at [29, 76] on div "$1,000,472.82" at bounding box center [23, 77] width 21 height 4
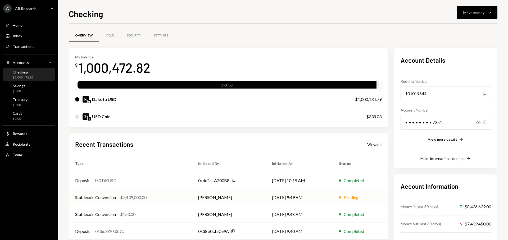
click at [366, 197] on div "Pending" at bounding box center [360, 197] width 43 height 6
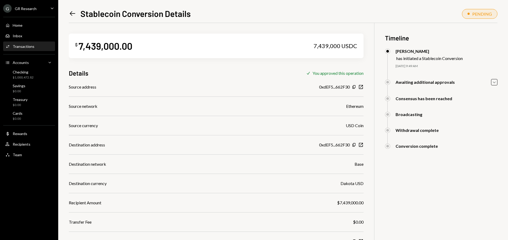
click at [417, 142] on div "Withdrawal complete [PERSON_NAME] Approved [PERSON_NAME] Approved [PERSON_NAME]…" at bounding box center [441, 136] width 112 height 16
click at [494, 82] on icon "Caret Down" at bounding box center [494, 82] width 6 height 6
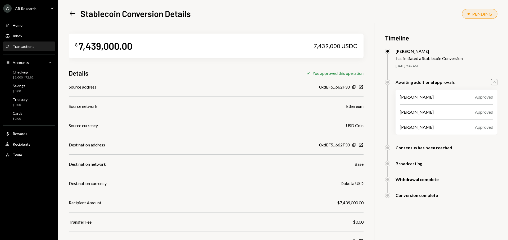
click at [494, 82] on icon "button" at bounding box center [494, 82] width 3 height 2
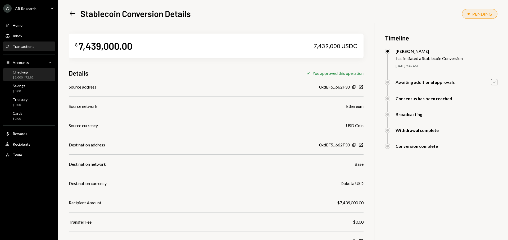
click at [35, 73] on div "Checking $1,000,472.82" at bounding box center [29, 75] width 48 height 10
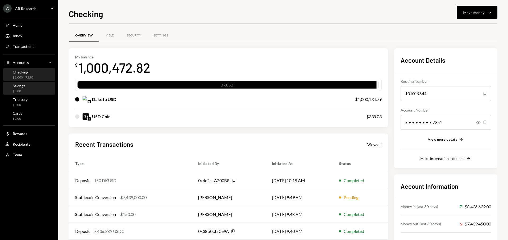
click at [35, 88] on div "Savings $0.00" at bounding box center [29, 89] width 48 height 10
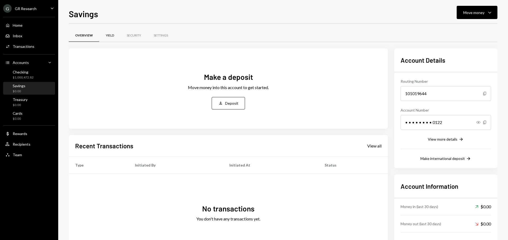
click at [113, 37] on div "Yield" at bounding box center [110, 35] width 8 height 4
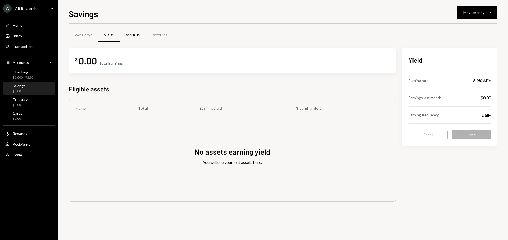
click at [142, 36] on div "Security" at bounding box center [133, 35] width 27 height 13
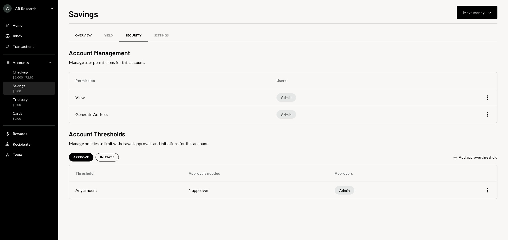
click at [89, 35] on div "Overview" at bounding box center [83, 35] width 16 height 4
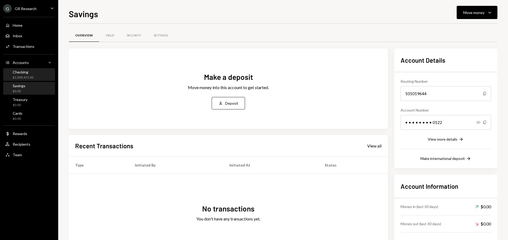
click at [39, 75] on div "Checking $1,000,472.82" at bounding box center [29, 75] width 48 height 10
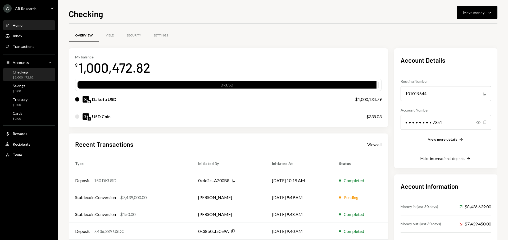
click at [34, 26] on div "Home Home" at bounding box center [29, 25] width 48 height 5
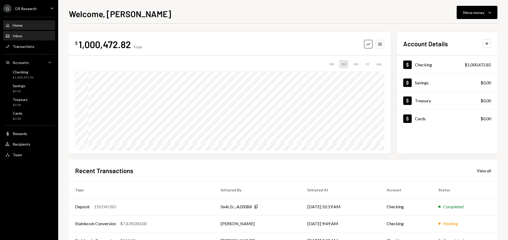
click at [27, 37] on div "Inbox Inbox" at bounding box center [29, 36] width 48 height 5
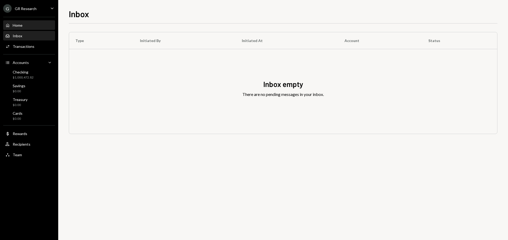
click at [23, 23] on div "Home Home" at bounding box center [29, 25] width 48 height 5
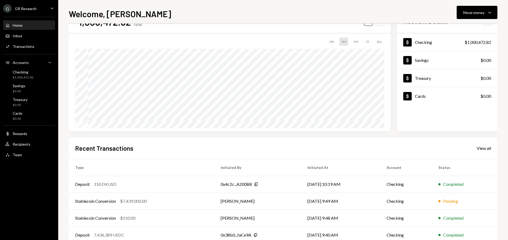
scroll to position [24, 0]
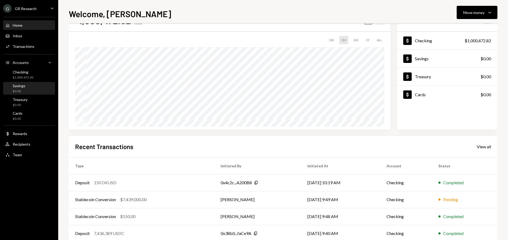
click at [29, 86] on div "Savings $0.00" at bounding box center [29, 89] width 48 height 10
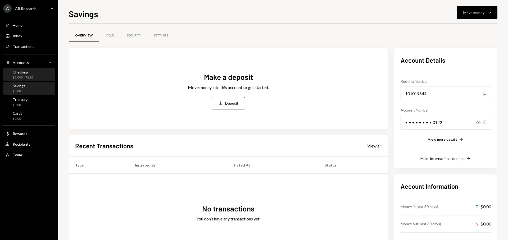
click at [36, 76] on div "Checking $1,000,472.82" at bounding box center [29, 75] width 48 height 10
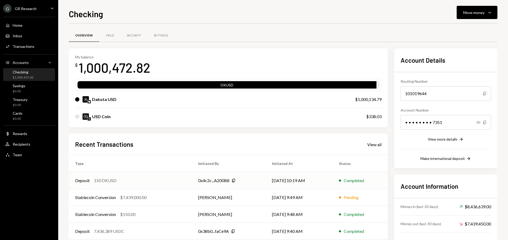
click at [285, 181] on td "[DATE] 10:19 AM" at bounding box center [299, 180] width 67 height 17
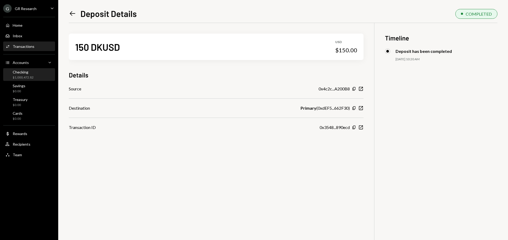
click at [30, 76] on div "$1,000,472.82" at bounding box center [23, 77] width 21 height 4
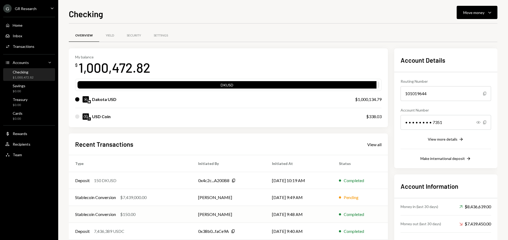
click at [294, 215] on td "[DATE] 9:48 AM" at bounding box center [299, 214] width 67 height 17
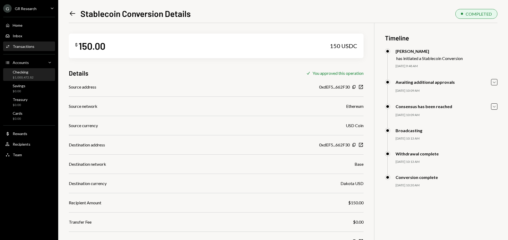
click at [33, 79] on div "$1,000,472.82" at bounding box center [23, 77] width 21 height 4
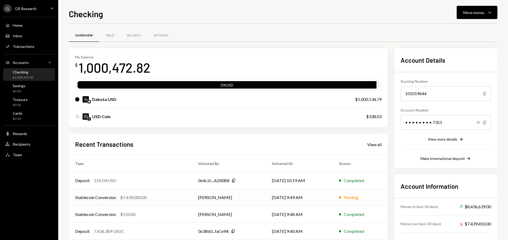
click at [338, 197] on td "Pending" at bounding box center [360, 197] width 55 height 17
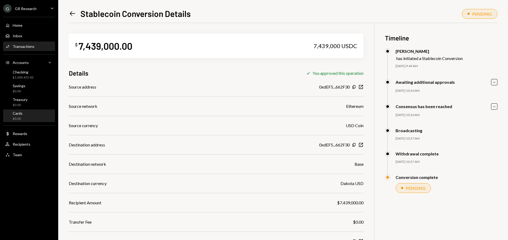
click at [34, 115] on div "Cards $0.00" at bounding box center [29, 116] width 48 height 10
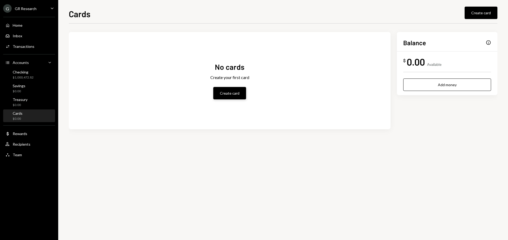
click at [229, 90] on button "Create card" at bounding box center [229, 93] width 33 height 12
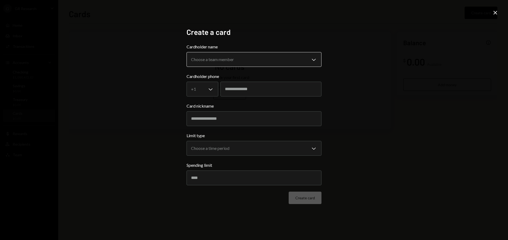
click at [214, 61] on body "**********" at bounding box center [254, 120] width 508 height 240
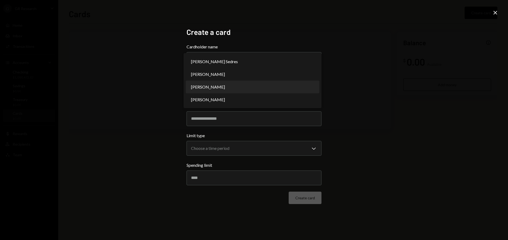
select select "**********"
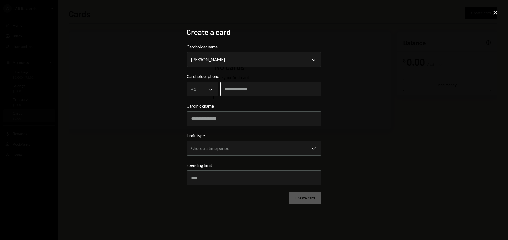
click at [244, 88] on input "tel" at bounding box center [270, 89] width 101 height 15
type input "**********"
click at [234, 113] on input "Card nickname" at bounding box center [253, 118] width 135 height 15
type input "*"
type input "**********"
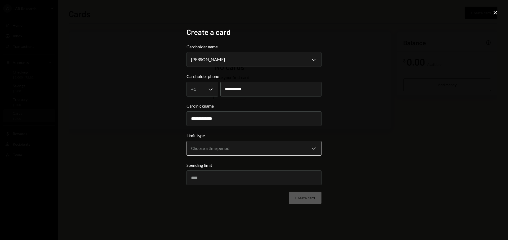
click at [230, 146] on body "**********" at bounding box center [254, 120] width 508 height 240
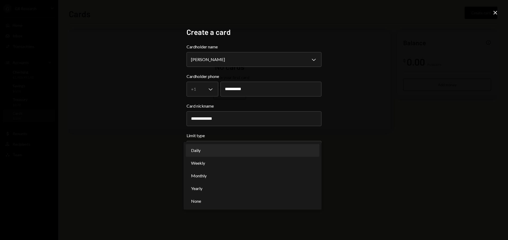
select select "**********"
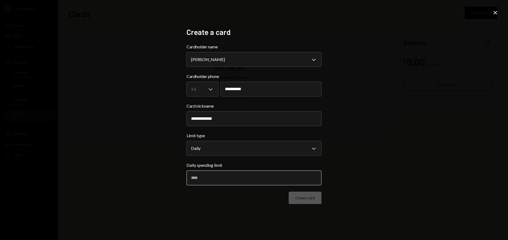
click at [234, 176] on input "Daily spending limit" at bounding box center [253, 178] width 135 height 15
type input "****"
click at [314, 207] on div "**********" at bounding box center [253, 120] width 135 height 185
click at [314, 200] on button "Create card" at bounding box center [305, 198] width 33 height 12
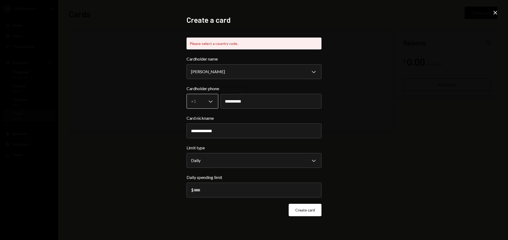
click at [207, 103] on body "**********" at bounding box center [254, 120] width 508 height 240
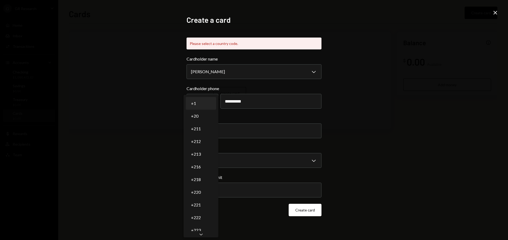
select select "*"
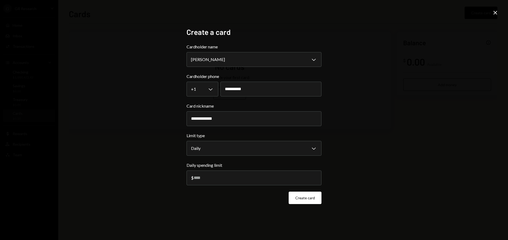
click at [311, 203] on button "Create card" at bounding box center [305, 198] width 33 height 12
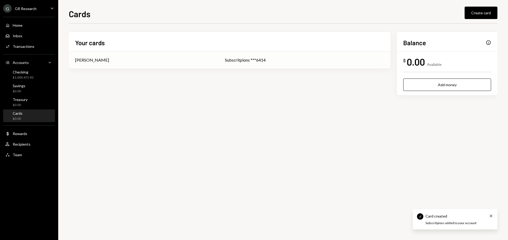
click at [166, 63] on div "[PERSON_NAME]" at bounding box center [143, 60] width 137 height 6
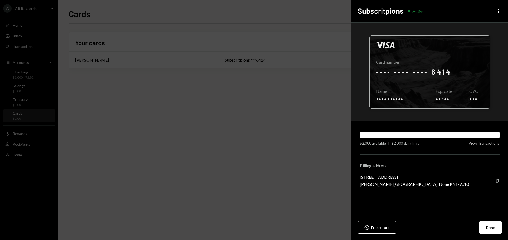
click at [410, 74] on div at bounding box center [430, 72] width 120 height 73
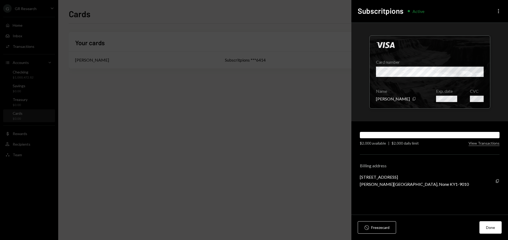
click at [499, 10] on icon "More" at bounding box center [498, 11] width 6 height 6
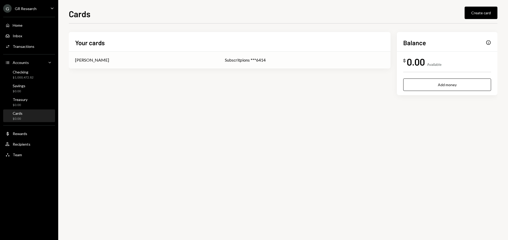
click at [281, 65] on td "Subscritpions ***6414" at bounding box center [304, 60] width 172 height 17
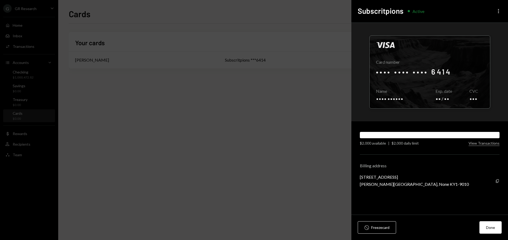
click at [495, 12] on icon "More" at bounding box center [498, 11] width 6 height 6
click at [483, 22] on div "Edit nickname" at bounding box center [483, 22] width 32 height 9
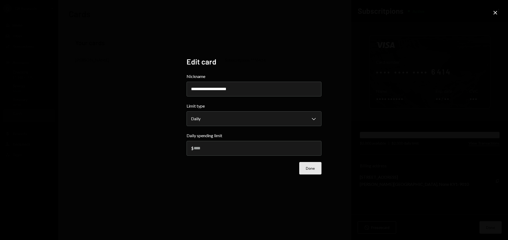
type input "**********"
click at [314, 174] on button "Done" at bounding box center [310, 168] width 22 height 12
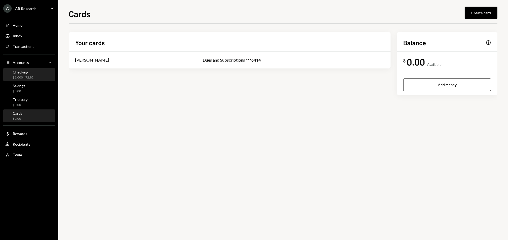
click at [26, 80] on div "Checking $1,000,472.82" at bounding box center [29, 75] width 48 height 12
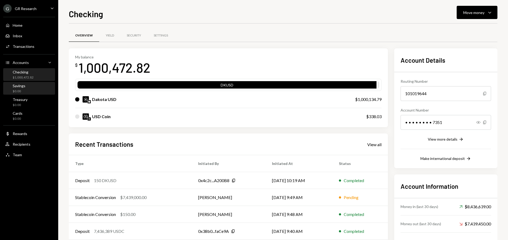
click at [35, 89] on div "Savings $0.00" at bounding box center [29, 89] width 48 height 10
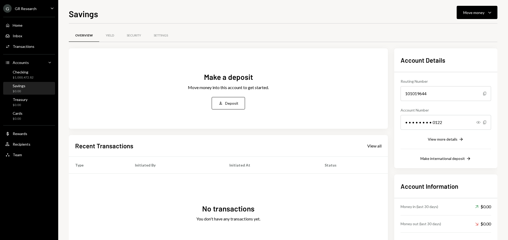
click at [39, 91] on div "Savings $0.00" at bounding box center [29, 89] width 48 height 10
click at [37, 102] on div "Treasury $0.00" at bounding box center [29, 102] width 48 height 10
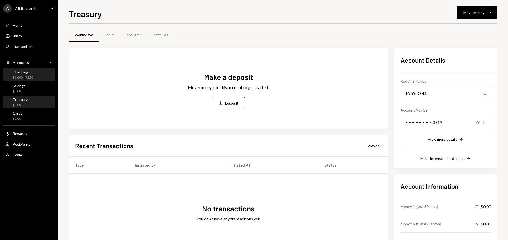
click at [37, 78] on div "Checking $1,000,472.82" at bounding box center [29, 75] width 48 height 10
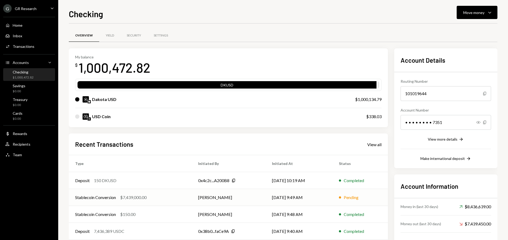
click at [304, 196] on td "[DATE] 9:49 AM" at bounding box center [299, 197] width 67 height 17
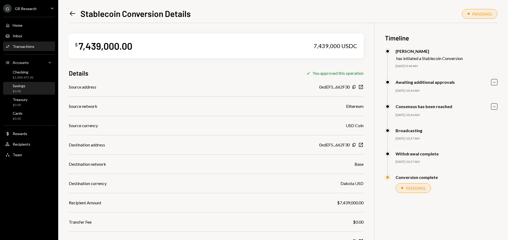
click at [40, 93] on div "Savings $0.00" at bounding box center [29, 89] width 48 height 10
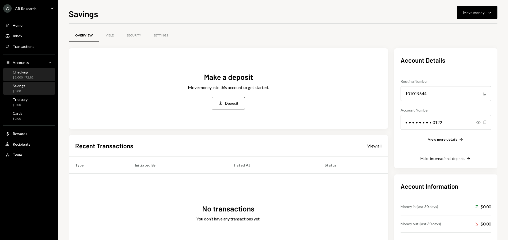
click at [42, 71] on div "Checking $1,000,472.82" at bounding box center [29, 75] width 48 height 10
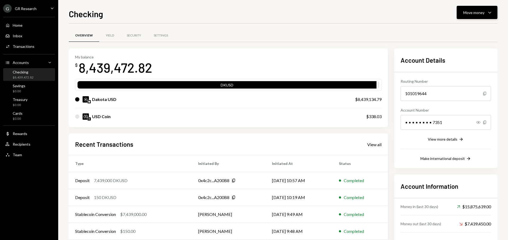
click at [480, 15] on div "Move money" at bounding box center [473, 13] width 21 height 6
click at [473, 28] on div "Send" at bounding box center [472, 29] width 39 height 6
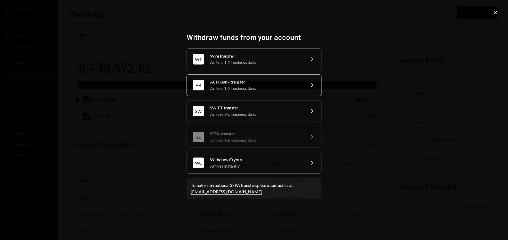
click at [272, 85] on div "ACH Bank transfer" at bounding box center [256, 82] width 92 height 6
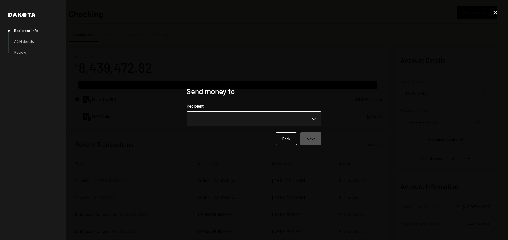
click at [235, 117] on body "G GR Research Caret Down Home Home Inbox Inbox Activities Transactions Accounts…" at bounding box center [254, 120] width 508 height 240
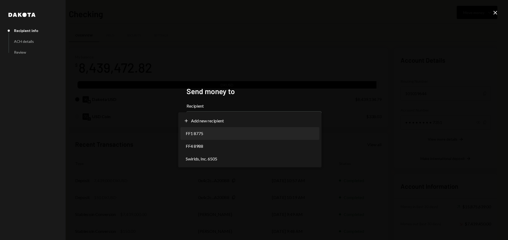
select select "**********"
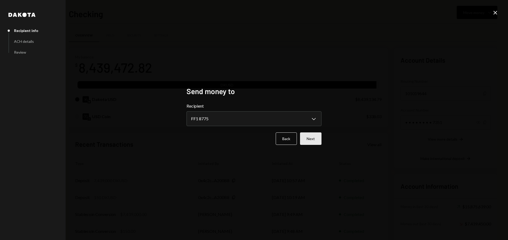
click at [305, 138] on button "Next" at bounding box center [310, 139] width 21 height 12
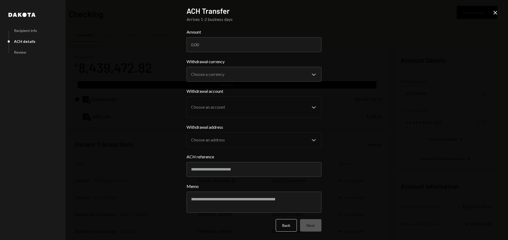
click at [228, 76] on body "G GR Research Caret Down Home Home Inbox Inbox Activities Transactions Accounts…" at bounding box center [254, 120] width 508 height 240
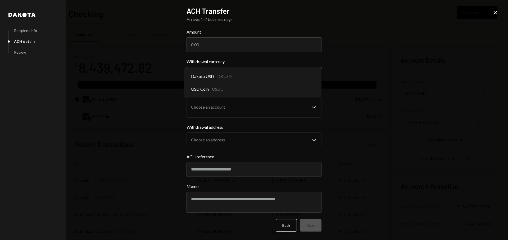
select select "*****"
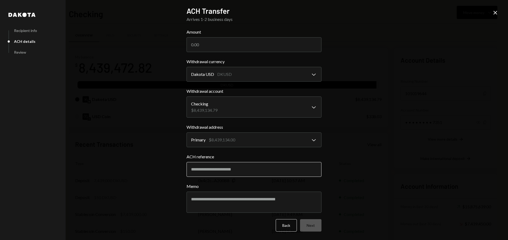
click at [222, 170] on input "ACH reference" at bounding box center [253, 169] width 135 height 15
click at [216, 204] on textarea "Memo" at bounding box center [253, 202] width 135 height 21
paste textarea "**********"
type textarea "**********"
click at [229, 168] on input "ACH reference" at bounding box center [253, 169] width 135 height 15
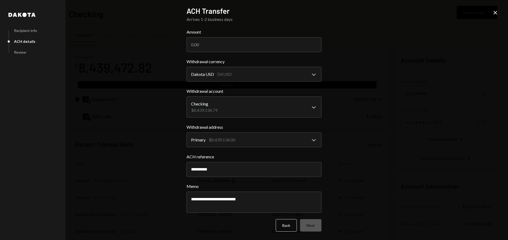
type input "**********"
click at [352, 197] on div "**********" at bounding box center [254, 120] width 508 height 240
click at [231, 45] on input "Amount" at bounding box center [253, 44] width 135 height 15
paste input "1842780"
type input "1842780"
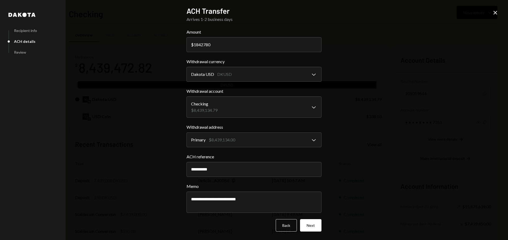
click at [381, 66] on div "**********" at bounding box center [254, 120] width 508 height 240
click at [313, 225] on button "Next" at bounding box center [310, 225] width 21 height 12
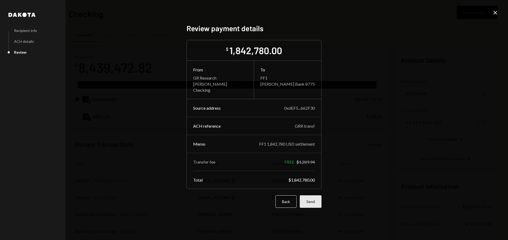
click at [312, 203] on button "Send" at bounding box center [311, 201] width 22 height 12
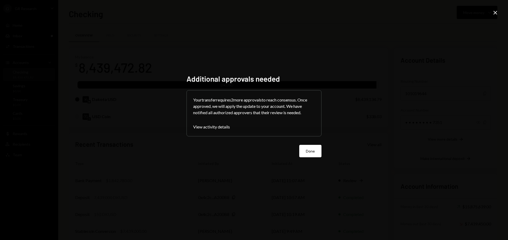
click at [303, 149] on button "Done" at bounding box center [310, 151] width 22 height 12
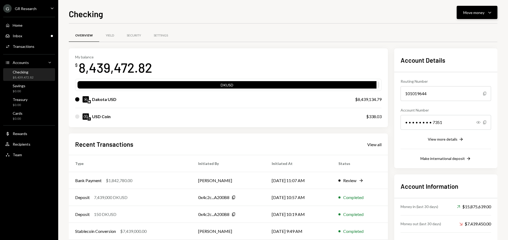
click at [465, 16] on button "Move money Caret Down" at bounding box center [477, 12] width 41 height 13
click at [463, 39] on div "Transfer" at bounding box center [472, 41] width 39 height 6
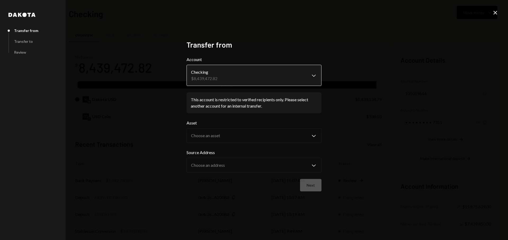
click at [269, 71] on body "G GR Research Caret Down Home Home Inbox Inbox Activities Transactions Accounts…" at bounding box center [254, 120] width 508 height 240
click at [495, 15] on icon "Close" at bounding box center [495, 13] width 6 height 6
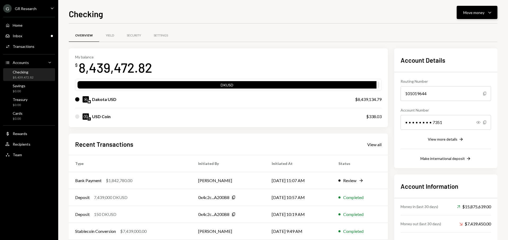
click at [474, 16] on button "Move money Caret Down" at bounding box center [477, 12] width 41 height 13
click at [471, 24] on div "Withdraw Send" at bounding box center [468, 28] width 53 height 12
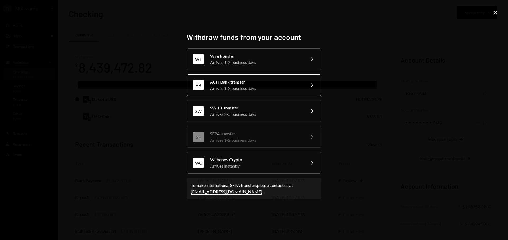
click at [244, 86] on div "Arrives 1-2 business days" at bounding box center [256, 88] width 92 height 6
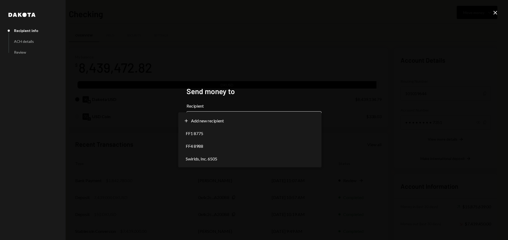
click at [261, 114] on body "G GR Research Caret Down Home Home Inbox Inbox Activities Transactions Accounts…" at bounding box center [254, 120] width 508 height 240
select select "**********"
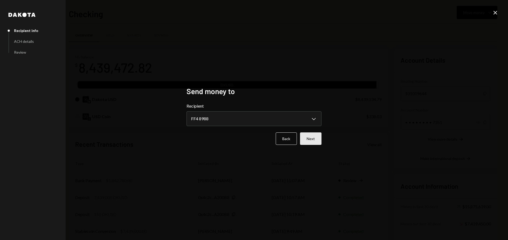
click at [310, 138] on button "Next" at bounding box center [310, 139] width 21 height 12
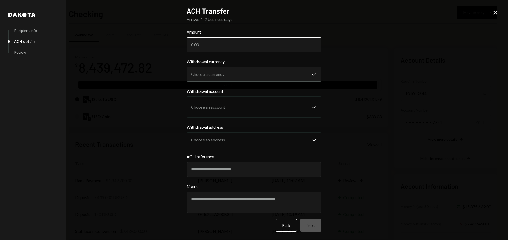
click at [233, 44] on input "Amount" at bounding box center [253, 44] width 135 height 15
paste input "1842780"
type input "1842780"
click at [233, 67] on button "Choose a currency Chevron Down" at bounding box center [253, 74] width 135 height 15
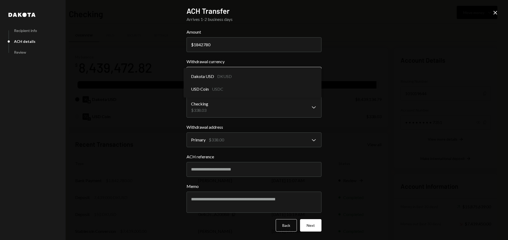
click at [228, 69] on body "G GR Research Caret Down Home Home Inbox Inbox Activities Transactions Accounts…" at bounding box center [254, 120] width 508 height 240
select select "*****"
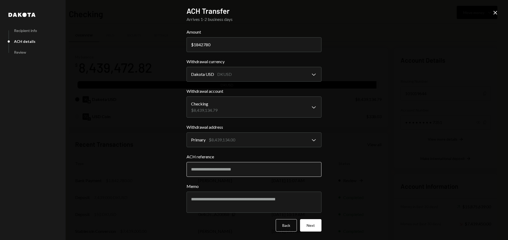
click at [218, 172] on input "ACH reference" at bounding box center [253, 169] width 135 height 15
type input "**********"
click at [227, 199] on textarea "Memo" at bounding box center [253, 202] width 135 height 21
paste textarea "**********"
type textarea "**********"
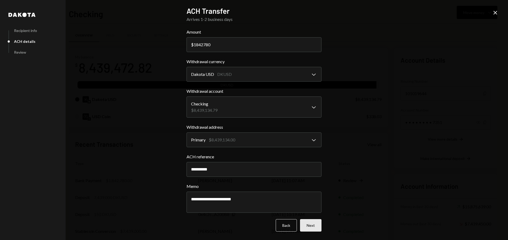
click at [308, 226] on button "Next" at bounding box center [310, 225] width 21 height 12
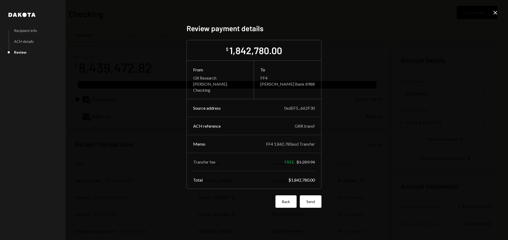
click at [293, 204] on button "Back" at bounding box center [285, 201] width 21 height 12
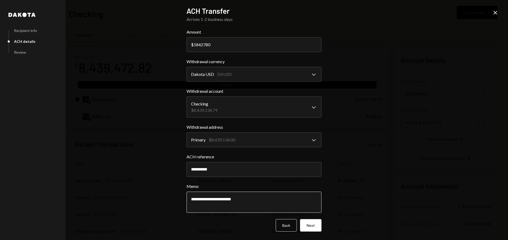
drag, startPoint x: 246, startPoint y: 202, endPoint x: 226, endPoint y: 201, distance: 19.9
type textarea "**********"
click at [315, 226] on button "Next" at bounding box center [310, 225] width 21 height 12
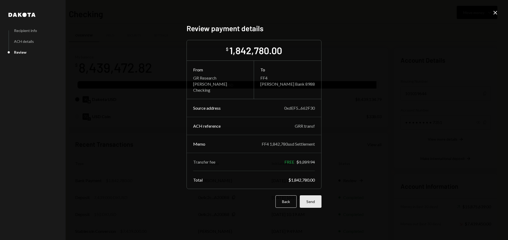
click at [313, 199] on button "Send" at bounding box center [311, 201] width 22 height 12
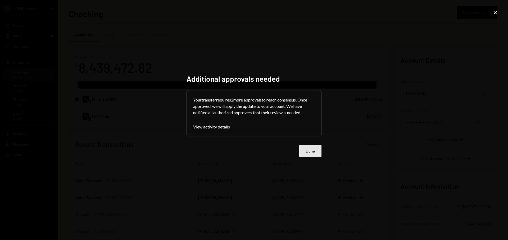
click at [321, 153] on button "Done" at bounding box center [310, 151] width 22 height 12
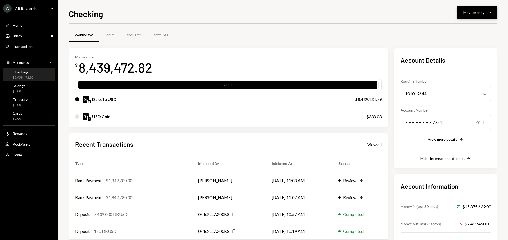
click at [485, 11] on div "Move money Caret Down" at bounding box center [477, 12] width 28 height 6
click at [473, 26] on div "Send" at bounding box center [472, 29] width 39 height 6
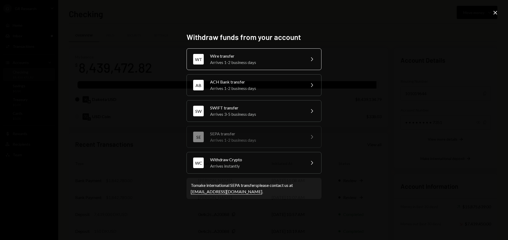
click at [252, 58] on div "Wire transfer" at bounding box center [256, 56] width 92 height 6
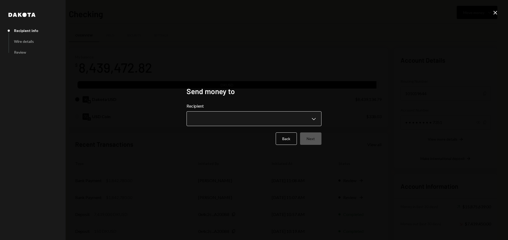
click at [252, 116] on body "G GR Research Caret Down Home Home Inbox Inbox Activities Transactions Accounts…" at bounding box center [254, 120] width 508 height 240
drag, startPoint x: 260, startPoint y: 66, endPoint x: 235, endPoint y: 57, distance: 26.0
click at [260, 66] on div "**********" at bounding box center [254, 120] width 508 height 240
click at [494, 15] on icon "Close" at bounding box center [495, 13] width 6 height 6
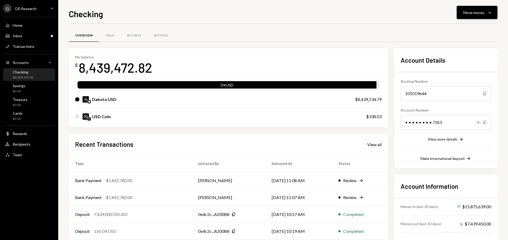
click at [489, 19] on button "Move money Caret Down" at bounding box center [477, 12] width 41 height 13
click at [467, 30] on div "Send" at bounding box center [472, 29] width 39 height 6
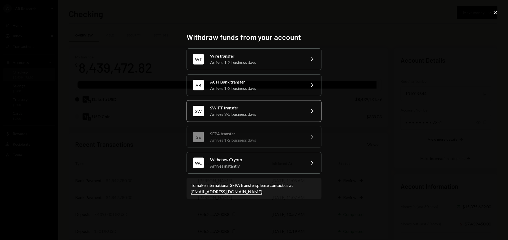
click at [243, 108] on div "SWIFT transfer" at bounding box center [256, 108] width 92 height 6
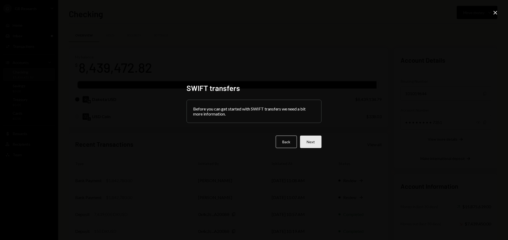
click at [307, 139] on button "Next" at bounding box center [310, 142] width 21 height 12
click at [494, 14] on icon at bounding box center [495, 13] width 4 height 4
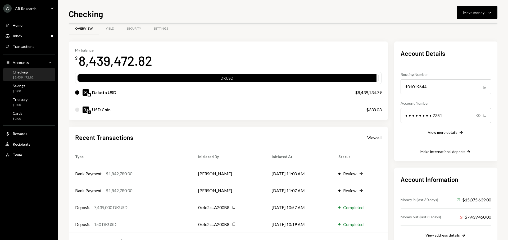
scroll to position [27, 0]
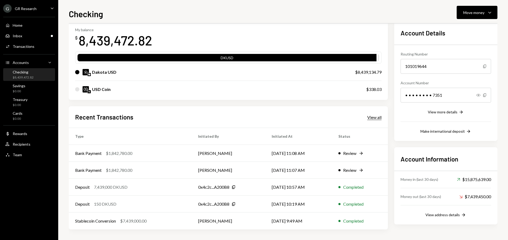
click at [374, 119] on div "View all" at bounding box center [374, 117] width 14 height 5
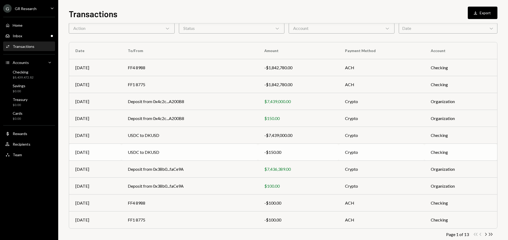
scroll to position [36, 0]
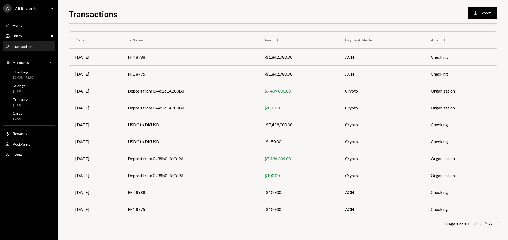
click at [486, 224] on icon "Chevron Right" at bounding box center [485, 223] width 5 height 5
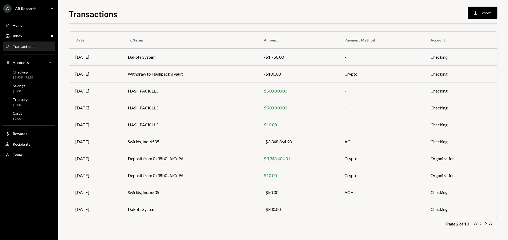
click at [480, 224] on icon "button" at bounding box center [480, 223] width 2 height 3
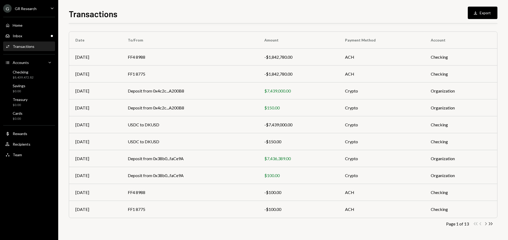
click at [485, 225] on icon "Chevron Right" at bounding box center [485, 223] width 5 height 5
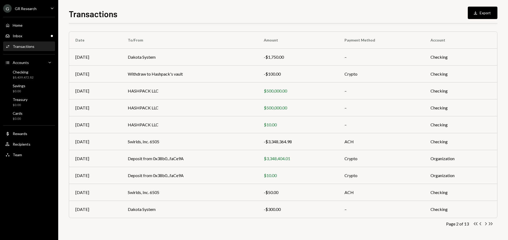
click at [481, 224] on icon "Chevron Left" at bounding box center [480, 223] width 5 height 5
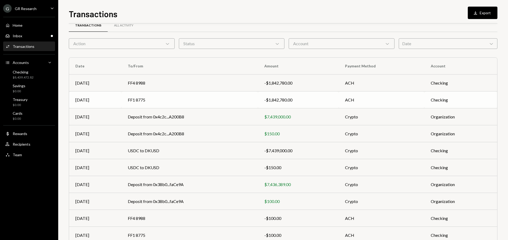
scroll to position [0, 0]
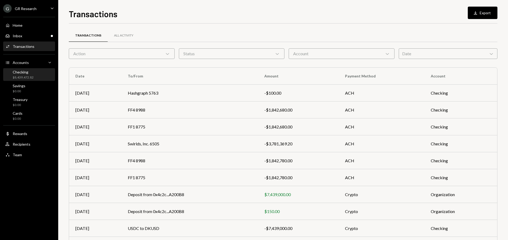
click at [29, 76] on div "$8,439,472.82" at bounding box center [23, 77] width 21 height 4
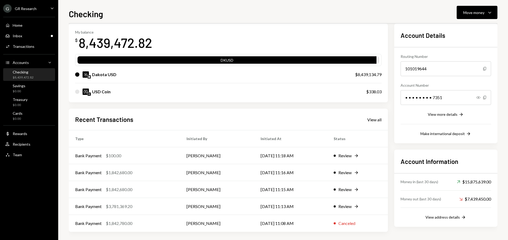
scroll to position [27, 0]
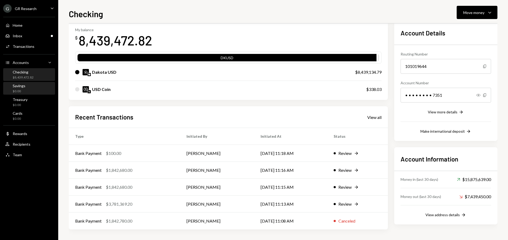
click at [17, 90] on div "$0.00" at bounding box center [19, 91] width 13 height 4
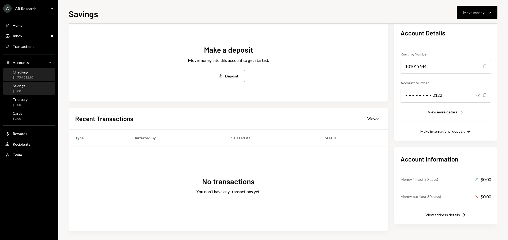
click at [18, 77] on div "$4,754,012.82" at bounding box center [23, 77] width 21 height 4
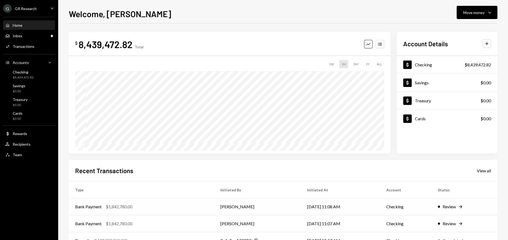
click at [386, 210] on td "Checking" at bounding box center [406, 206] width 52 height 17
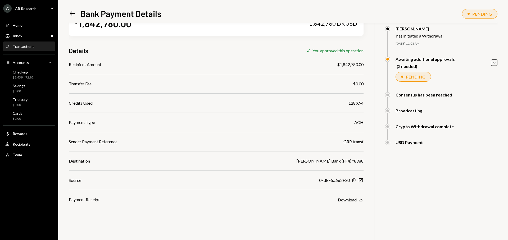
scroll to position [23, 0]
click at [412, 75] on div "PENDING" at bounding box center [416, 76] width 20 height 5
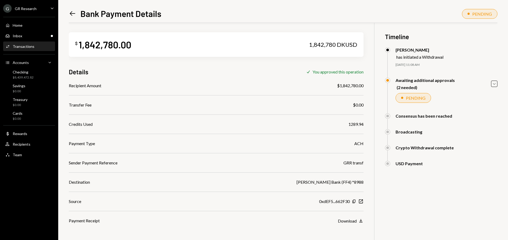
scroll to position [0, 0]
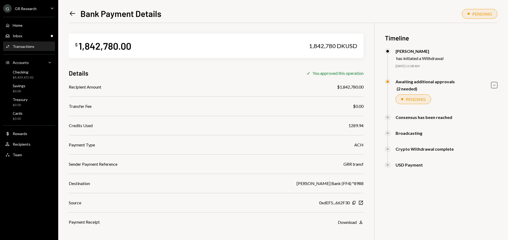
click at [420, 52] on div "[PERSON_NAME]" at bounding box center [419, 51] width 48 height 5
click at [493, 88] on icon "Caret Down" at bounding box center [494, 85] width 6 height 6
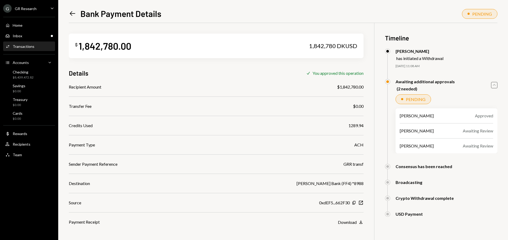
click at [74, 13] on icon "Left Arrow" at bounding box center [72, 13] width 7 height 7
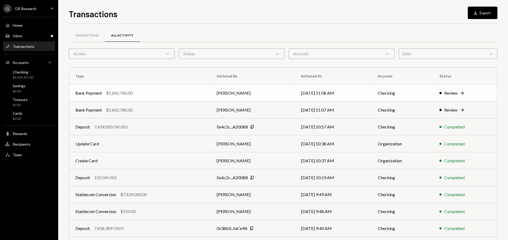
click at [463, 94] on icon "Right Arrow" at bounding box center [461, 92] width 5 height 5
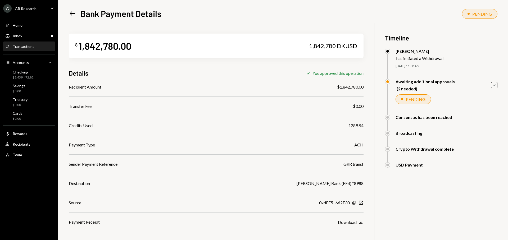
click at [500, 85] on div "Left Arrow Bank Payment Details PENDING $ 1,842,780.00 1,842,780 DKUSD Details …" at bounding box center [283, 120] width 450 height 240
click at [480, 14] on div "PENDING" at bounding box center [482, 13] width 20 height 5
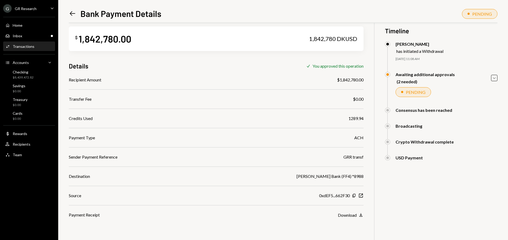
scroll to position [23, 0]
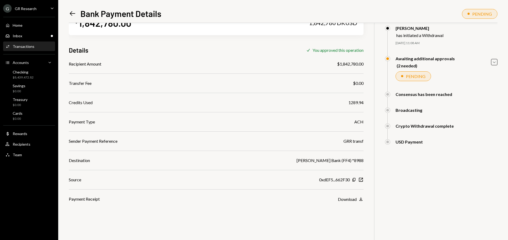
click at [427, 142] on div "USD Payment" at bounding box center [441, 141] width 112 height 5
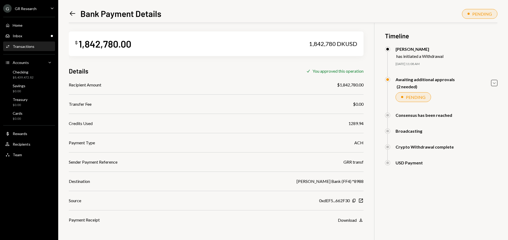
scroll to position [0, 0]
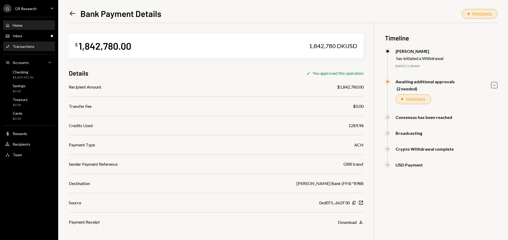
click at [30, 26] on div "Home Home" at bounding box center [29, 25] width 48 height 5
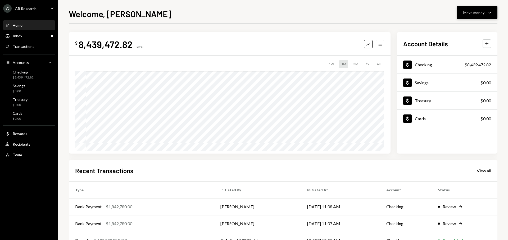
click at [478, 10] on div "Move money" at bounding box center [473, 13] width 21 height 6
click at [467, 28] on div "Send" at bounding box center [472, 29] width 39 height 6
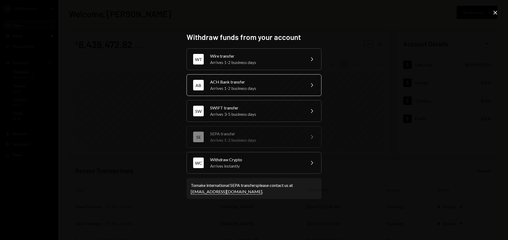
click at [235, 84] on div "ACH Bank transfer" at bounding box center [256, 82] width 92 height 6
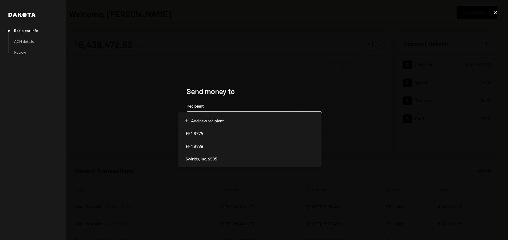
click at [282, 119] on body "G GR Research Caret Down Home Home Inbox Inbox Activities Transactions Accounts…" at bounding box center [254, 120] width 508 height 240
select select "**********"
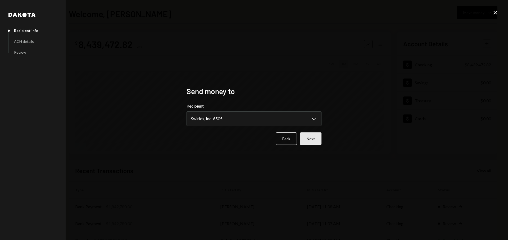
click at [309, 139] on button "Next" at bounding box center [310, 139] width 21 height 12
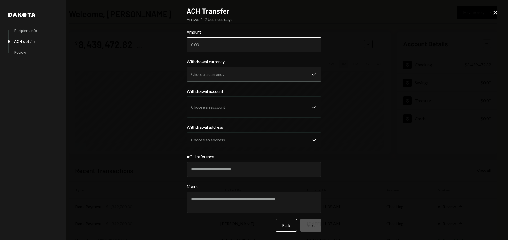
click at [211, 48] on input "Amount" at bounding box center [253, 44] width 135 height 15
paste input "3781369.2"
type input "3781369.2"
click at [376, 43] on div "**********" at bounding box center [254, 120] width 508 height 240
click at [370, 89] on div "**********" at bounding box center [254, 120] width 508 height 240
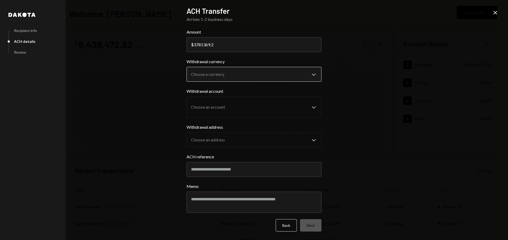
click at [240, 73] on body "G GR Research Caret Down Home Home Inbox Inbox Activities Transactions Accounts…" at bounding box center [254, 120] width 508 height 240
select select "*****"
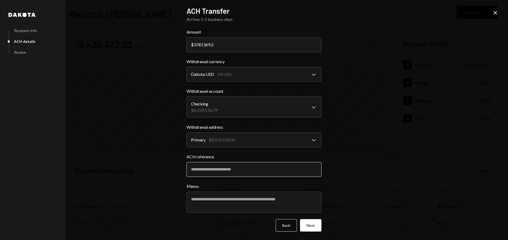
click at [190, 175] on input "ACH reference" at bounding box center [253, 169] width 135 height 15
type input "*********"
click at [202, 199] on textarea "Memo" at bounding box center [253, 202] width 135 height 21
type textarea "**********"
click at [314, 223] on button "Next" at bounding box center [310, 225] width 21 height 12
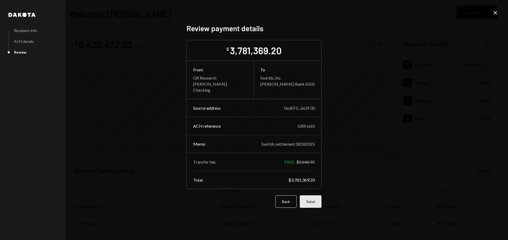
click at [316, 201] on button "Send" at bounding box center [311, 201] width 22 height 12
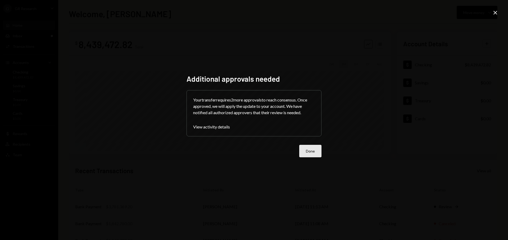
click at [318, 150] on button "Done" at bounding box center [310, 151] width 22 height 12
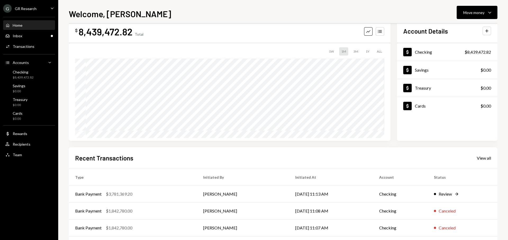
scroll to position [12, 0]
click at [477, 15] on div "Move money" at bounding box center [473, 13] width 21 height 6
click at [468, 25] on div "Withdraw Send" at bounding box center [468, 28] width 53 height 12
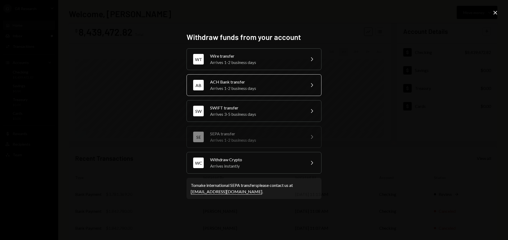
click at [259, 84] on div "ACH Bank transfer" at bounding box center [256, 82] width 92 height 6
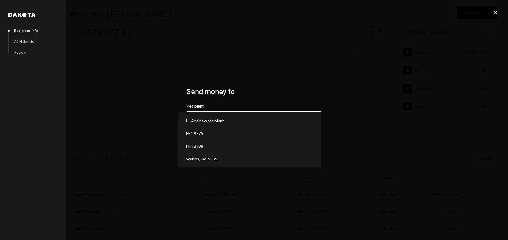
click at [280, 121] on body "**********" at bounding box center [254, 120] width 508 height 240
select select "**********"
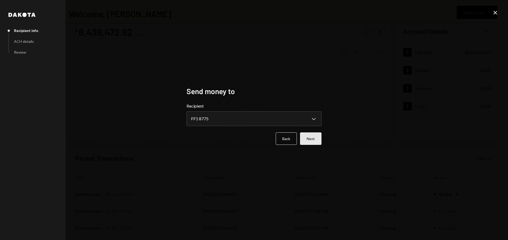
click at [321, 136] on button "Next" at bounding box center [310, 139] width 21 height 12
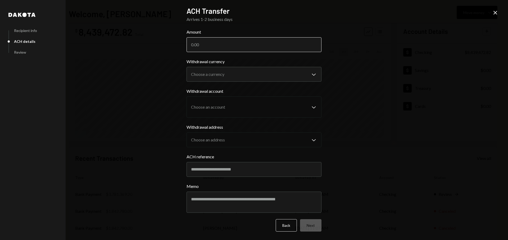
click at [214, 48] on input "Amount" at bounding box center [253, 44] width 135 height 15
paste input "1842780"
click at [204, 45] on input "1842780" at bounding box center [253, 44] width 135 height 15
type input "1842680"
click at [354, 54] on div "**********" at bounding box center [254, 120] width 508 height 240
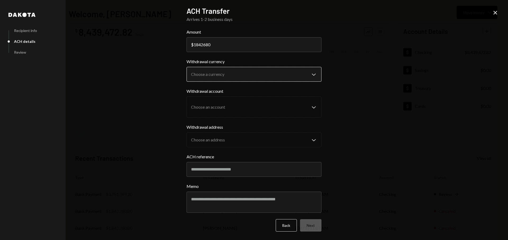
click at [251, 72] on body "G GR Research Caret Down Home Home Inbox Inbox Activities Transactions Accounts…" at bounding box center [254, 120] width 508 height 240
select select "*****"
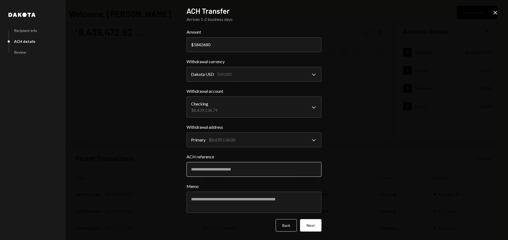
click at [236, 172] on input "ACH reference" at bounding box center [253, 169] width 135 height 15
type input "**********"
click at [217, 206] on textarea "Memo" at bounding box center [253, 202] width 135 height 21
click at [230, 199] on textarea "**********" at bounding box center [253, 202] width 135 height 21
type textarea "**********"
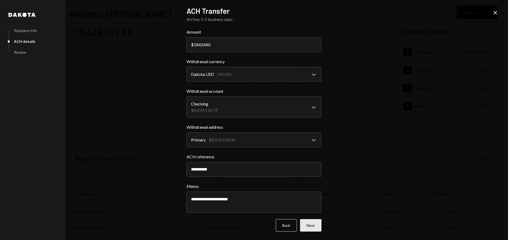
click at [312, 224] on button "Next" at bounding box center [310, 225] width 21 height 12
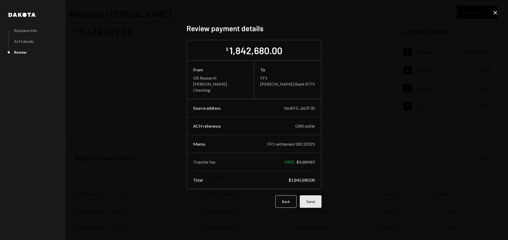
click at [308, 199] on button "Send" at bounding box center [311, 201] width 22 height 12
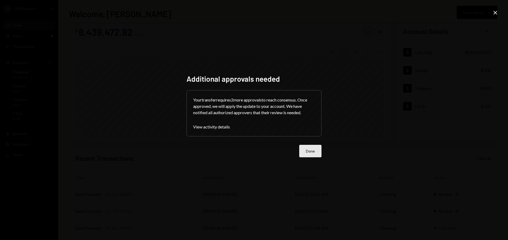
click at [311, 150] on button "Done" at bounding box center [310, 151] width 22 height 12
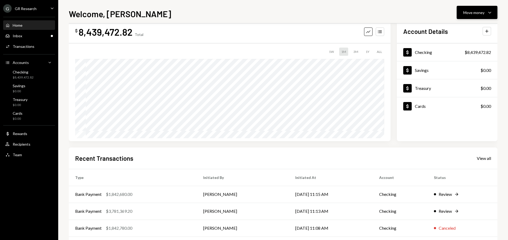
click at [465, 13] on div "Move money" at bounding box center [473, 13] width 21 height 6
click at [462, 24] on div "Withdraw Send" at bounding box center [468, 28] width 53 height 12
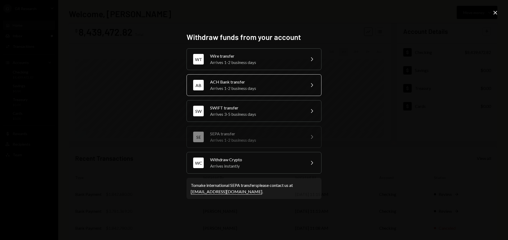
click at [263, 89] on div "Arrives 1-2 business days" at bounding box center [256, 88] width 92 height 6
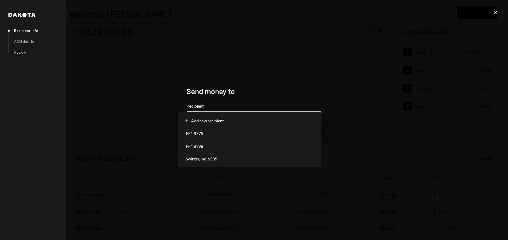
click at [240, 112] on body "G GR Research Caret Down Home Home Inbox Inbox Activities Transactions Accounts…" at bounding box center [254, 120] width 508 height 240
select select "**********"
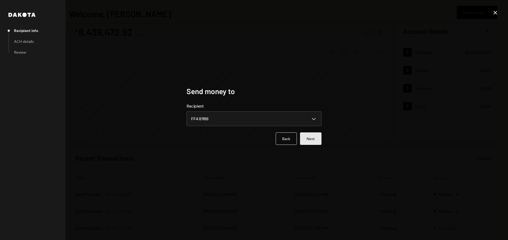
click at [303, 136] on button "Next" at bounding box center [310, 139] width 21 height 12
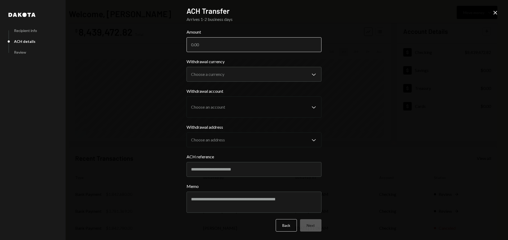
click at [246, 42] on input "Amount" at bounding box center [253, 44] width 135 height 15
paste input "1842780"
click at [204, 46] on input "1842780" at bounding box center [253, 44] width 135 height 15
type input "1842680"
click at [212, 68] on body "G GR Research Caret Down Home Home Inbox Inbox Activities Transactions Accounts…" at bounding box center [254, 120] width 508 height 240
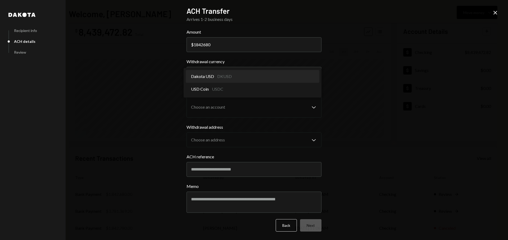
select select "*****"
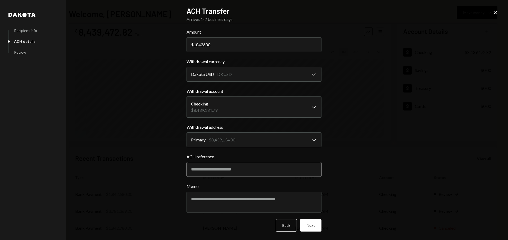
click at [246, 168] on input "ACH reference" at bounding box center [253, 169] width 135 height 15
type input "**********"
type textarea "*"
type textarea "**********"
click at [314, 232] on div "**********" at bounding box center [253, 123] width 135 height 234
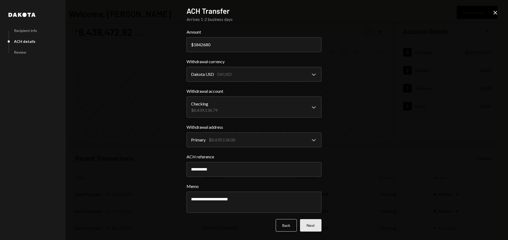
click at [313, 230] on button "Next" at bounding box center [310, 225] width 21 height 12
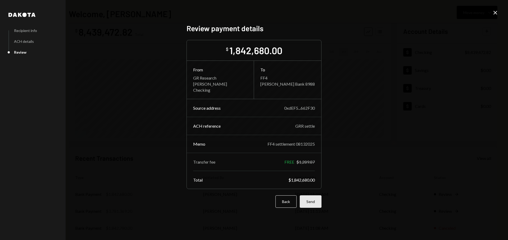
click at [318, 205] on button "Send" at bounding box center [311, 201] width 22 height 12
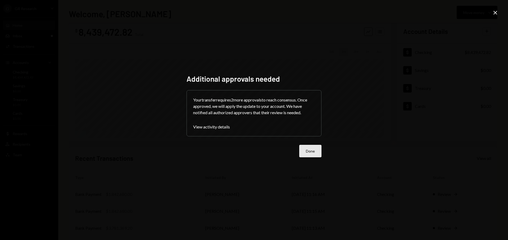
click at [315, 154] on button "Done" at bounding box center [310, 151] width 22 height 12
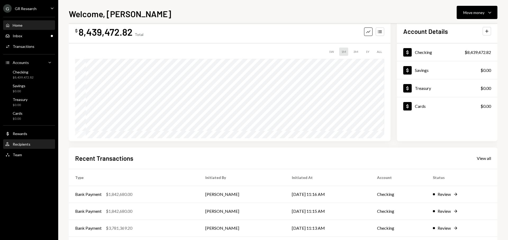
click at [28, 145] on div "Recipients" at bounding box center [22, 144] width 18 height 4
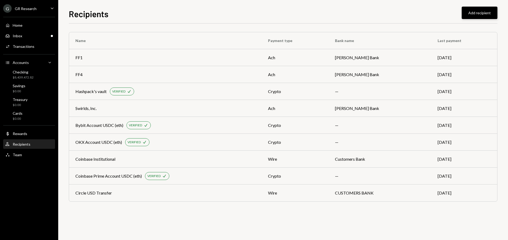
click at [482, 15] on button "Add recipient" at bounding box center [480, 13] width 36 height 12
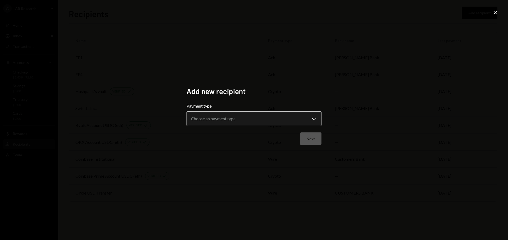
click at [248, 119] on body "**********" at bounding box center [254, 120] width 508 height 240
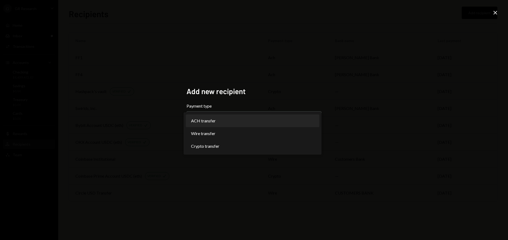
select select "***"
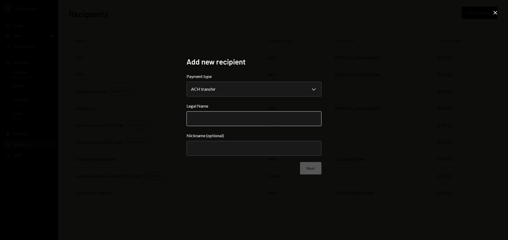
drag, startPoint x: 216, startPoint y: 119, endPoint x: 207, endPoint y: 120, distance: 9.3
click at [216, 119] on input "Legal Name" at bounding box center [253, 118] width 135 height 15
paste input "**********"
type input "**********"
click at [120, 106] on div "**********" at bounding box center [254, 120] width 508 height 240
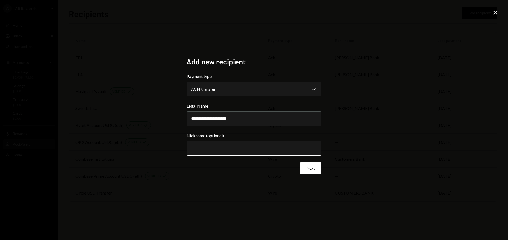
click at [207, 152] on input "Nickname (optional)" at bounding box center [253, 148] width 135 height 15
paste input "**********"
drag, startPoint x: 212, startPoint y: 148, endPoint x: 275, endPoint y: 149, distance: 62.7
click at [275, 149] on input "**********" at bounding box center [253, 148] width 135 height 15
type input "*********"
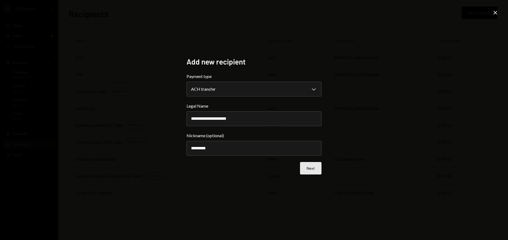
click at [312, 168] on button "Next" at bounding box center [310, 168] width 21 height 12
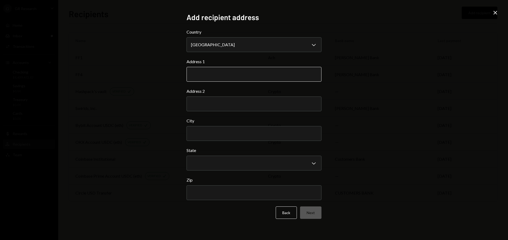
click at [226, 81] on input "Address 1" at bounding box center [253, 74] width 135 height 15
paste input "**********"
click at [394, 94] on div "**********" at bounding box center [254, 120] width 508 height 240
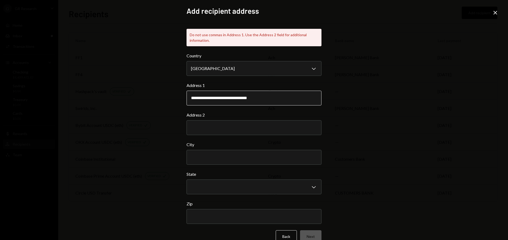
drag, startPoint x: 236, startPoint y: 99, endPoint x: 298, endPoint y: 99, distance: 62.2
click at [300, 100] on input "**********" at bounding box center [253, 98] width 135 height 15
type input "**********"
click at [375, 112] on div "**********" at bounding box center [254, 120] width 508 height 240
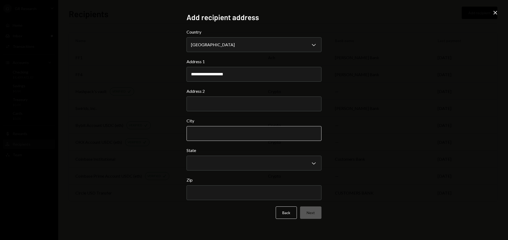
click at [219, 132] on input "City" at bounding box center [253, 133] width 135 height 15
type input "******"
click at [210, 170] on body "**********" at bounding box center [254, 120] width 508 height 240
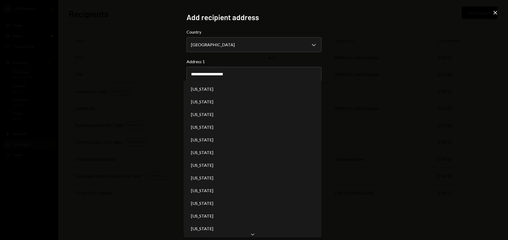
click at [245, 234] on div "Chevron Down" at bounding box center [253, 234] width 138 height 6
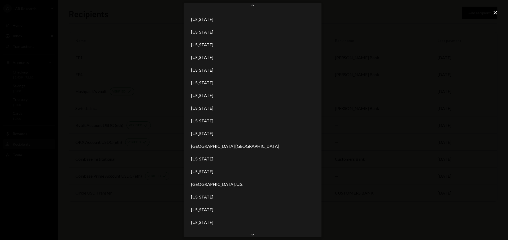
scroll to position [499, 0]
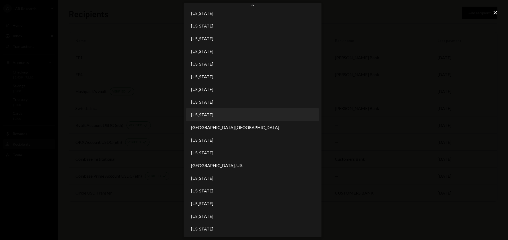
select select "**"
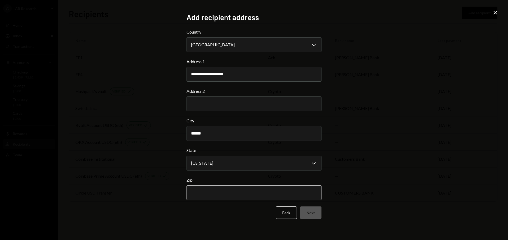
click at [230, 190] on input "Zip" at bounding box center [253, 192] width 135 height 15
type input "*****"
click at [391, 138] on div "**********" at bounding box center [254, 120] width 508 height 240
click at [313, 213] on button "Next" at bounding box center [310, 213] width 21 height 12
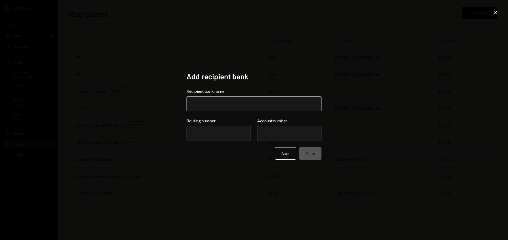
click at [221, 105] on input "Recipient bank name" at bounding box center [253, 104] width 135 height 15
paste input "**********"
type input "**********"
click at [214, 138] on input "Routing number" at bounding box center [218, 133] width 64 height 15
paste input "*********"
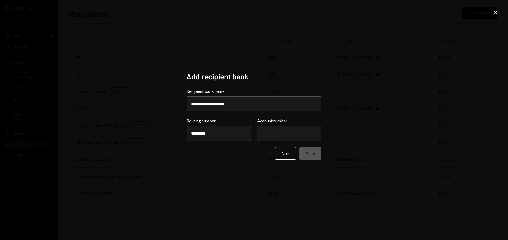
type input "*********"
click at [181, 176] on div "**********" at bounding box center [254, 120] width 508 height 240
click at [266, 132] on input "Account number" at bounding box center [289, 133] width 64 height 15
paste input "**********"
type input "**********"
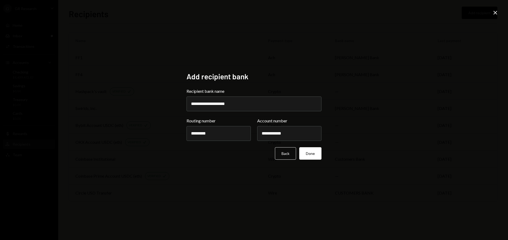
click at [381, 127] on div "**********" at bounding box center [254, 120] width 508 height 240
click at [317, 156] on button "Done" at bounding box center [310, 153] width 22 height 12
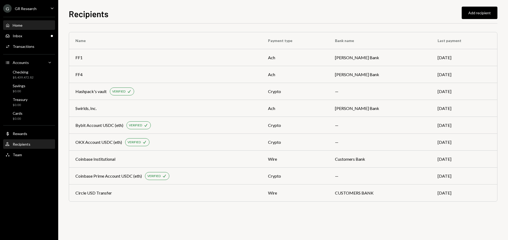
click at [33, 23] on div "Home Home" at bounding box center [29, 25] width 48 height 5
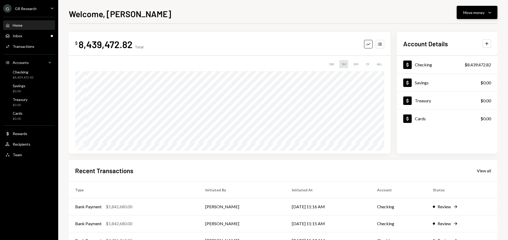
click at [468, 16] on button "Move money Caret Down" at bounding box center [477, 12] width 41 height 13
click at [464, 28] on div "Send" at bounding box center [472, 29] width 39 height 6
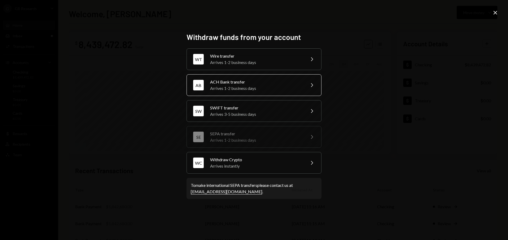
click at [265, 83] on div "ACH Bank transfer" at bounding box center [256, 82] width 92 height 6
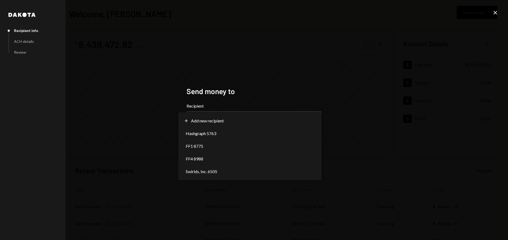
click at [240, 119] on body "G GR Research Caret Down Home Home Inbox Inbox Activities Transactions Accounts…" at bounding box center [254, 120] width 508 height 240
select select "**********"
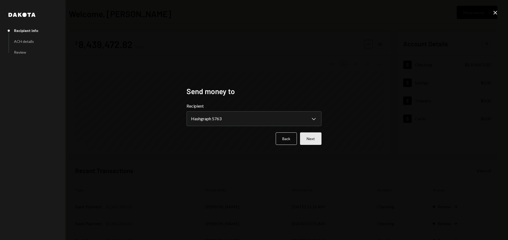
click at [320, 138] on button "Next" at bounding box center [310, 139] width 21 height 12
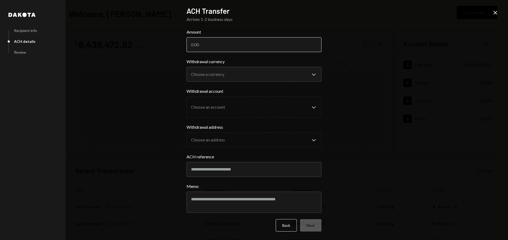
click at [247, 51] on input "Amount" at bounding box center [253, 44] width 135 height 15
type input "100"
click at [248, 65] on label "Withdrawal currency" at bounding box center [253, 61] width 135 height 6
click at [248, 74] on body "G GR Research Caret Down Home Home Inbox Inbox Activities Transactions Accounts…" at bounding box center [254, 120] width 508 height 240
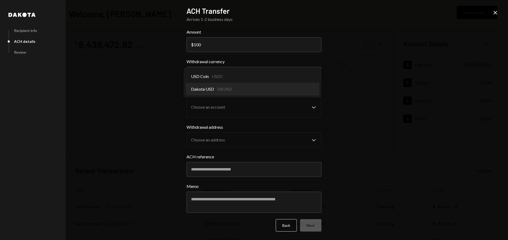
select select "*****"
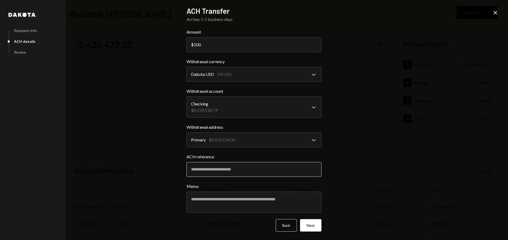
click at [259, 175] on input "ACH reference" at bounding box center [253, 169] width 135 height 15
type input "********"
click at [243, 200] on textarea "Memo" at bounding box center [253, 202] width 135 height 21
type textarea "**********"
click at [315, 224] on button "Next" at bounding box center [310, 225] width 21 height 12
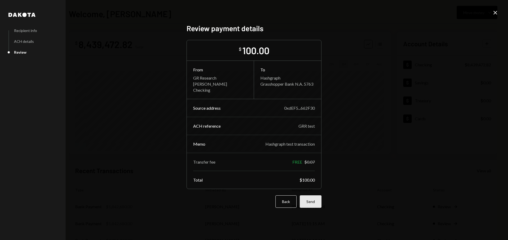
click at [317, 198] on button "Send" at bounding box center [311, 201] width 22 height 12
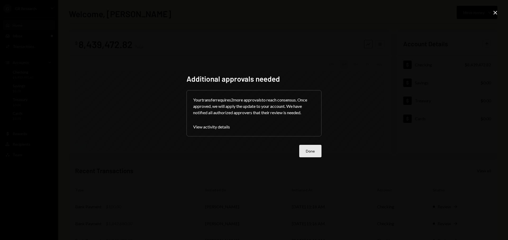
click at [312, 153] on button "Done" at bounding box center [310, 151] width 22 height 12
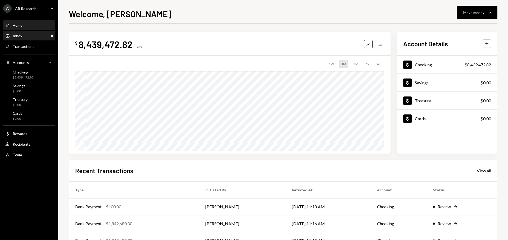
click at [29, 38] on div "Inbox Inbox" at bounding box center [29, 36] width 48 height 5
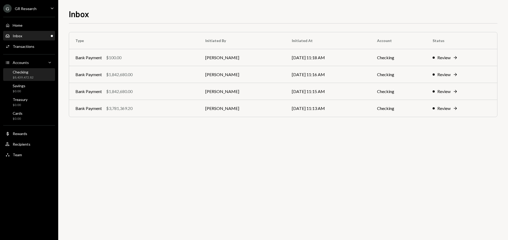
click at [24, 76] on div "$8,439,472.82" at bounding box center [23, 77] width 21 height 4
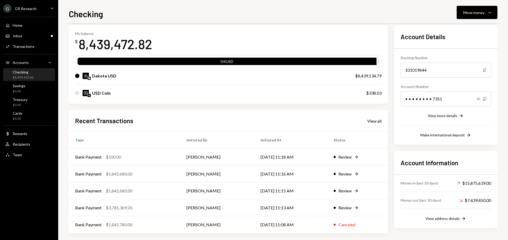
scroll to position [27, 0]
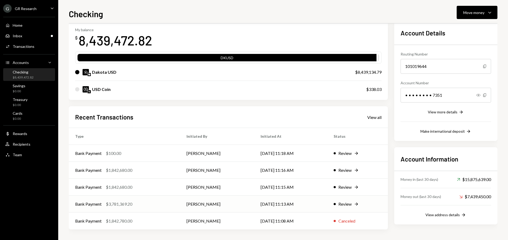
click at [302, 199] on td "08/18/25 11:13 AM" at bounding box center [290, 204] width 73 height 17
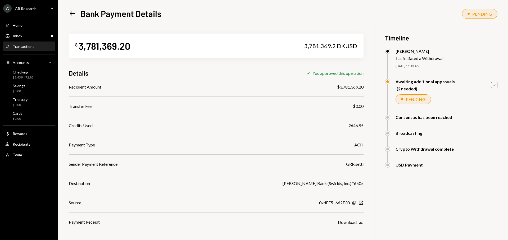
click at [495, 86] on icon "Caret Down" at bounding box center [494, 85] width 6 height 6
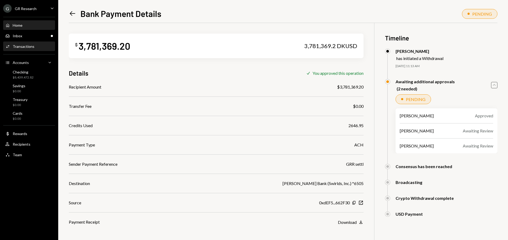
click at [30, 25] on div "Home Home" at bounding box center [29, 25] width 48 height 5
